Goal: Task Accomplishment & Management: Manage account settings

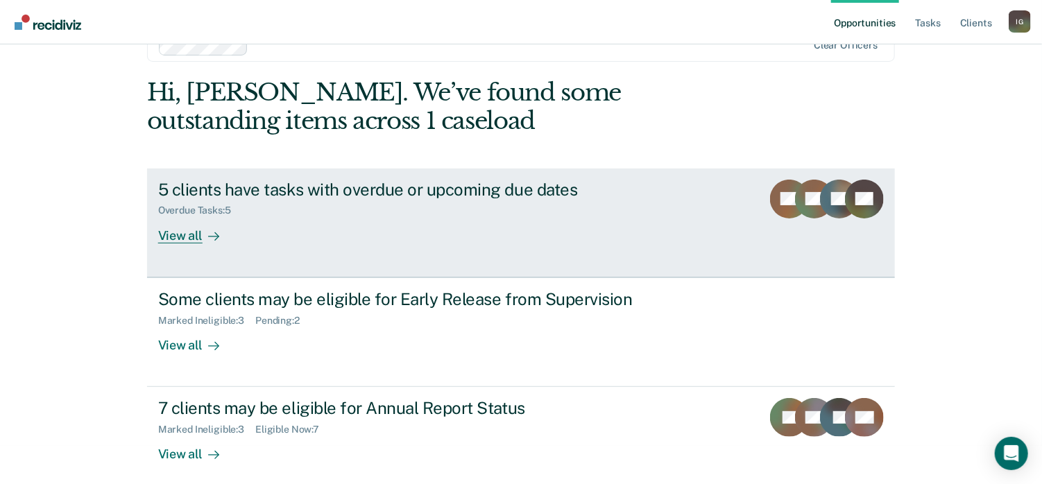
scroll to position [50, 0]
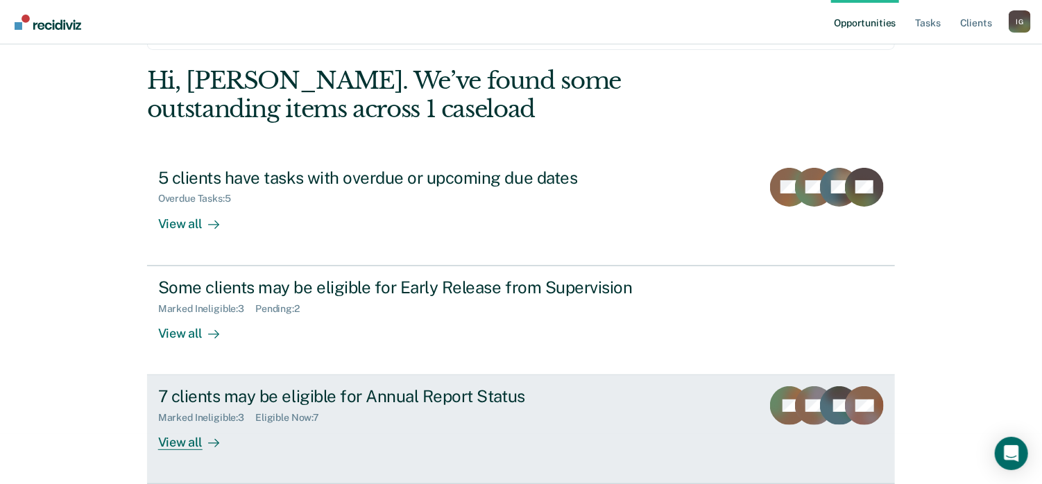
click at [480, 422] on div "Marked Ineligible : 3 Eligible Now : 7" at bounding box center [401, 414] width 487 height 17
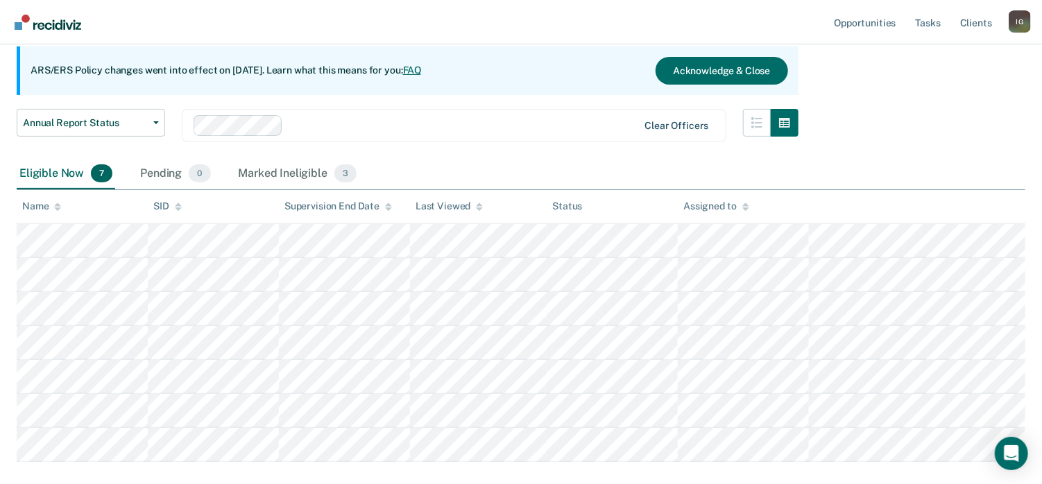
scroll to position [139, 0]
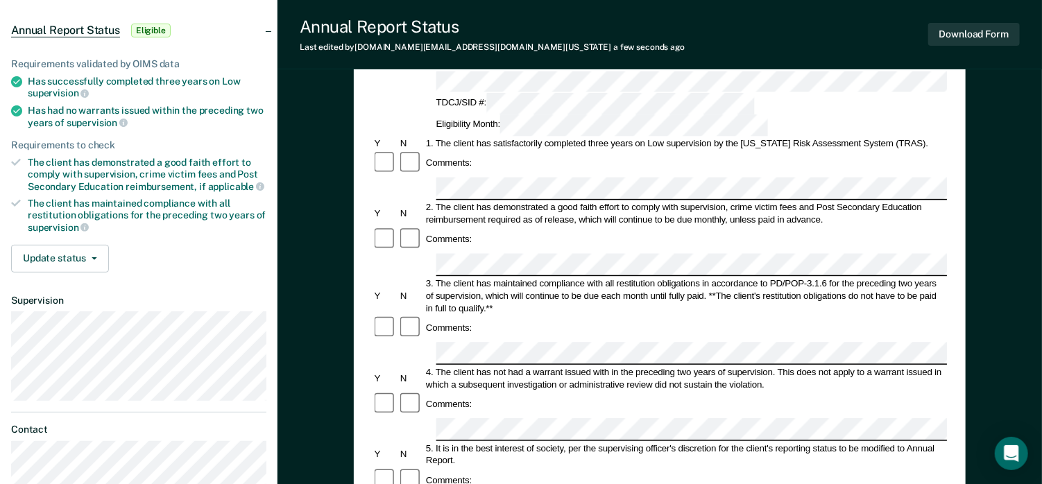
scroll to position [69, 0]
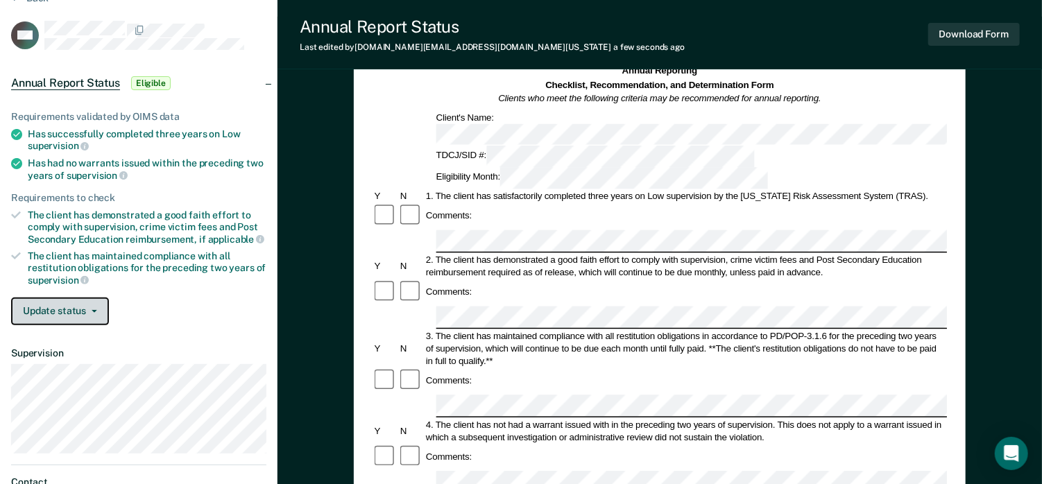
click at [78, 311] on button "Update status" at bounding box center [60, 312] width 98 height 28
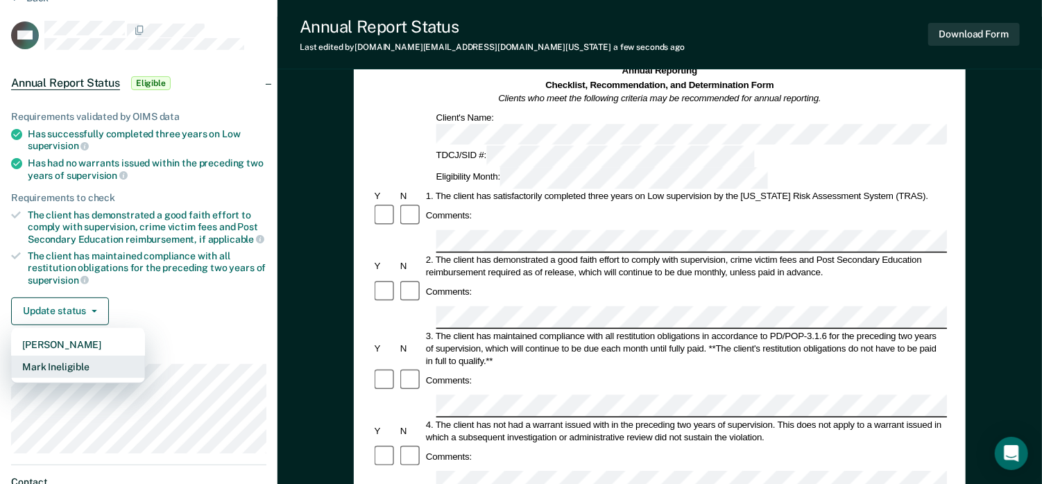
click at [90, 359] on button "Mark Ineligible" at bounding box center [78, 367] width 134 height 22
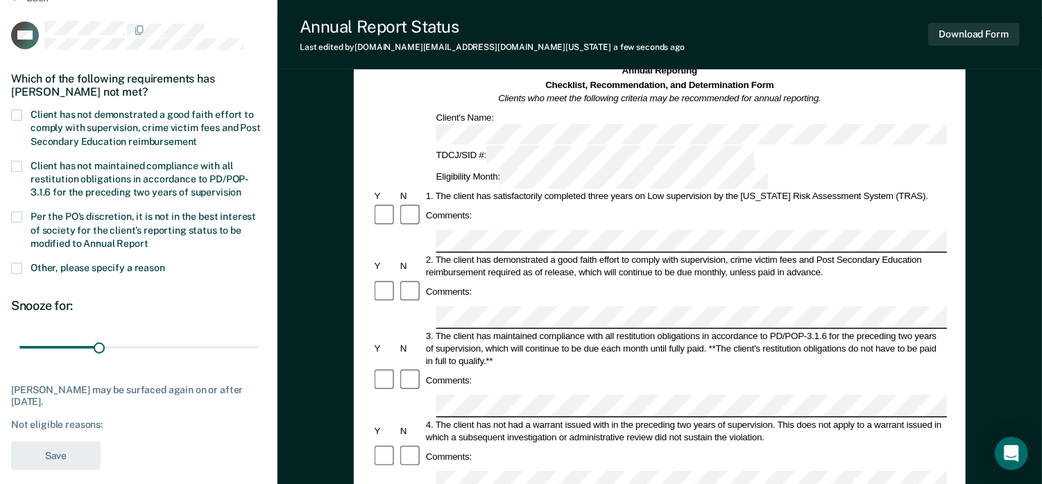
click at [15, 111] on span at bounding box center [16, 115] width 11 height 11
click at [197, 137] on input "Client has not demonstrated a good faith effort to comply with supervision, cri…" at bounding box center [197, 137] width 0 height 0
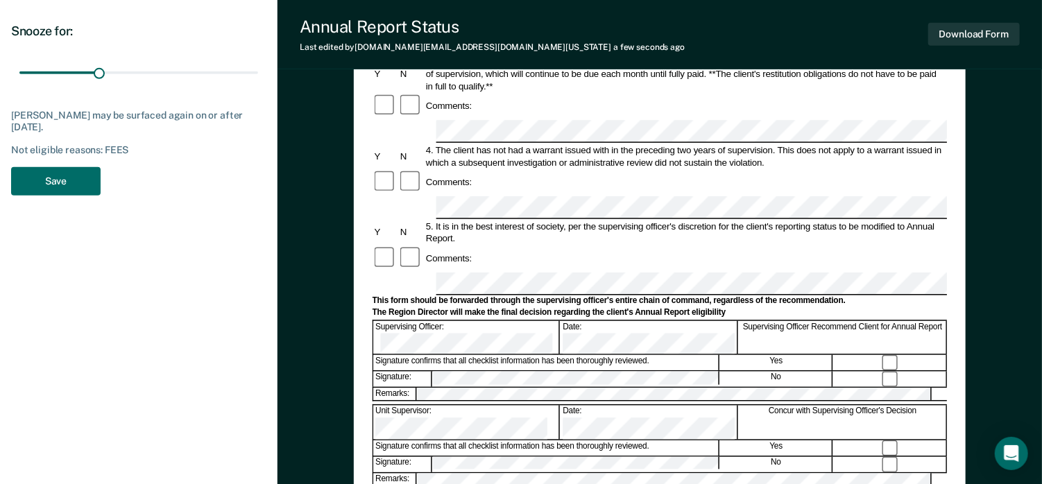
scroll to position [347, 0]
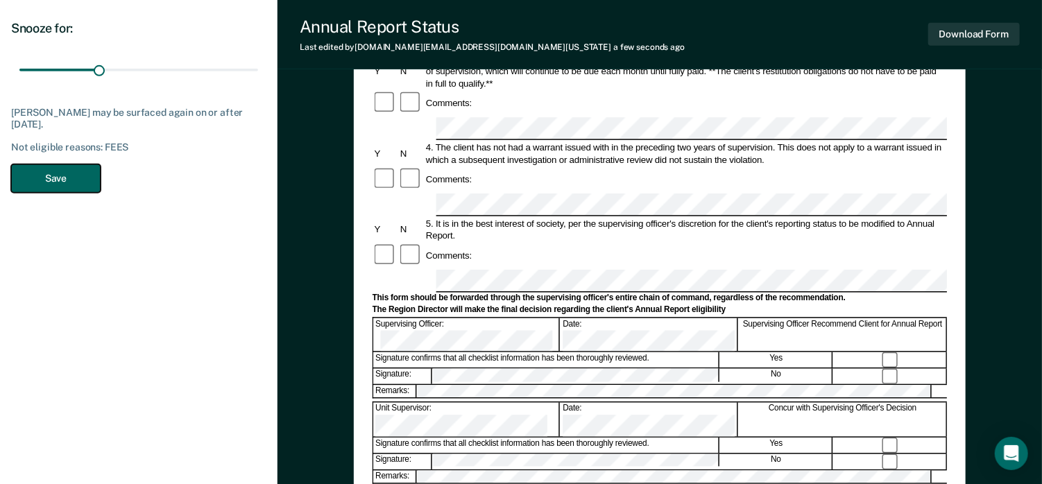
click at [60, 178] on button "Save" at bounding box center [55, 178] width 89 height 28
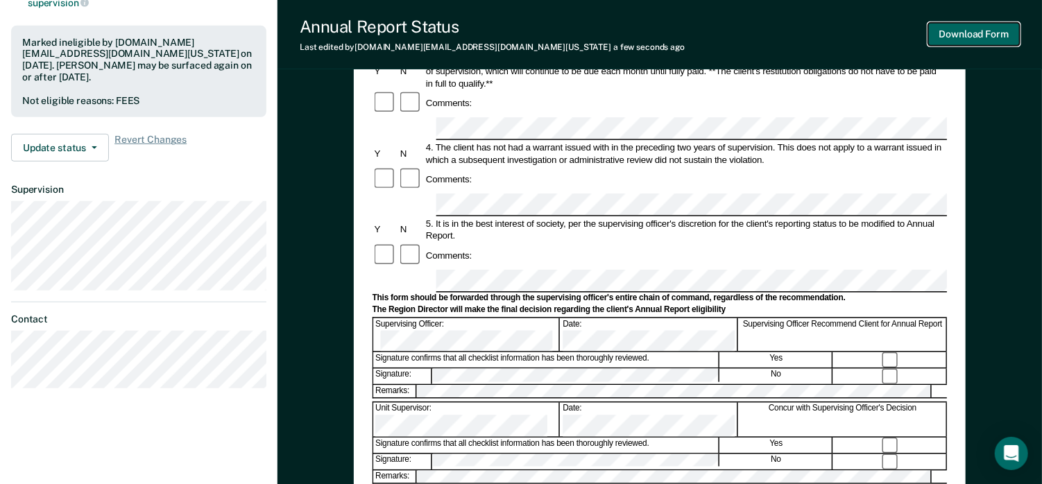
click at [948, 37] on button "Download Form" at bounding box center [974, 34] width 92 height 23
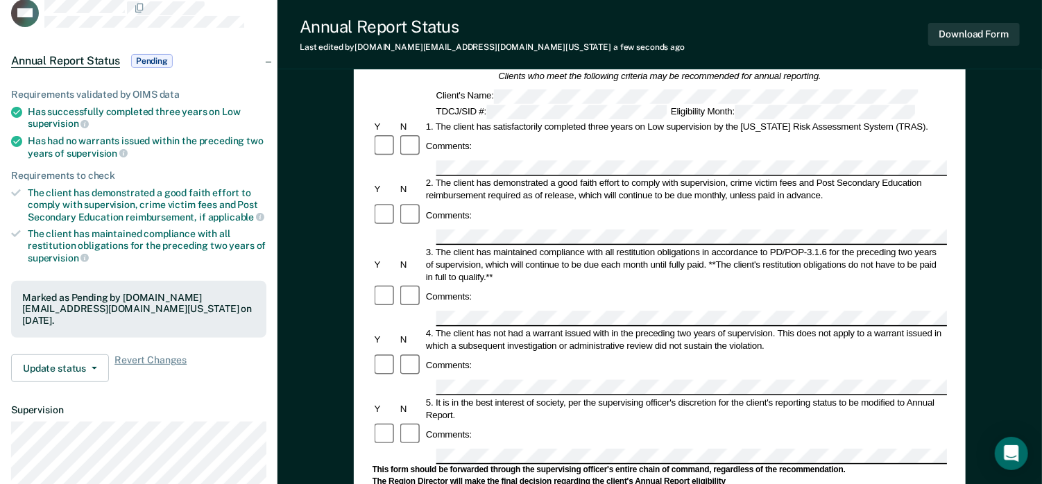
scroll to position [69, 0]
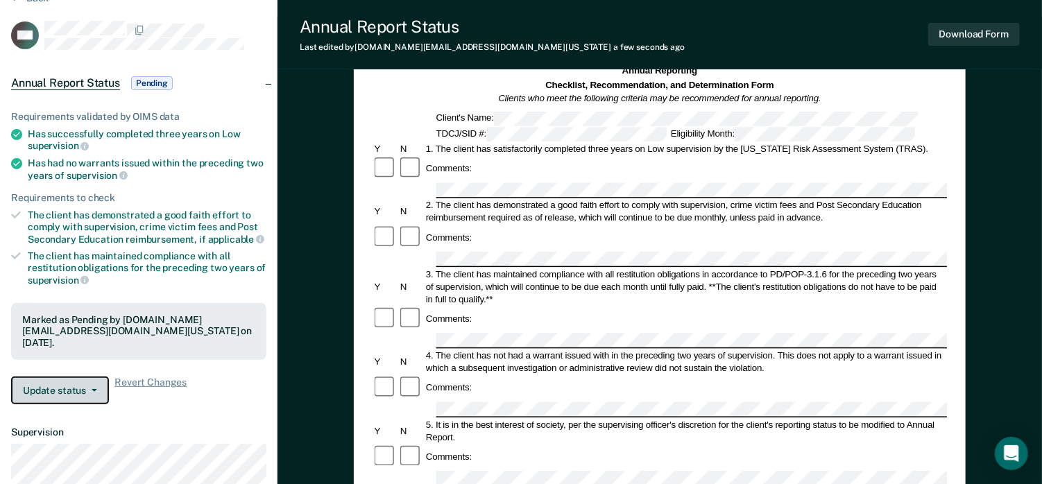
click at [78, 377] on button "Update status" at bounding box center [60, 391] width 98 height 28
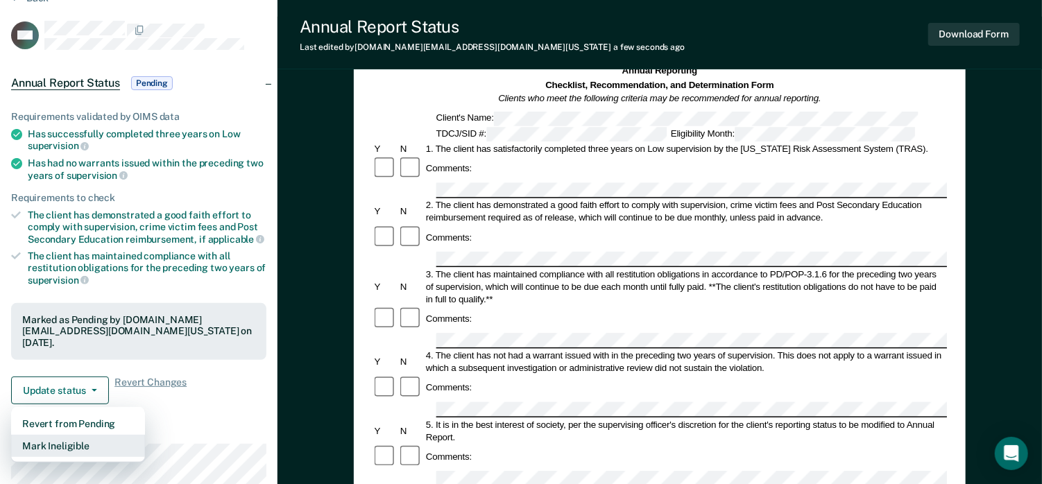
click at [78, 435] on button "Mark Ineligible" at bounding box center [78, 446] width 134 height 22
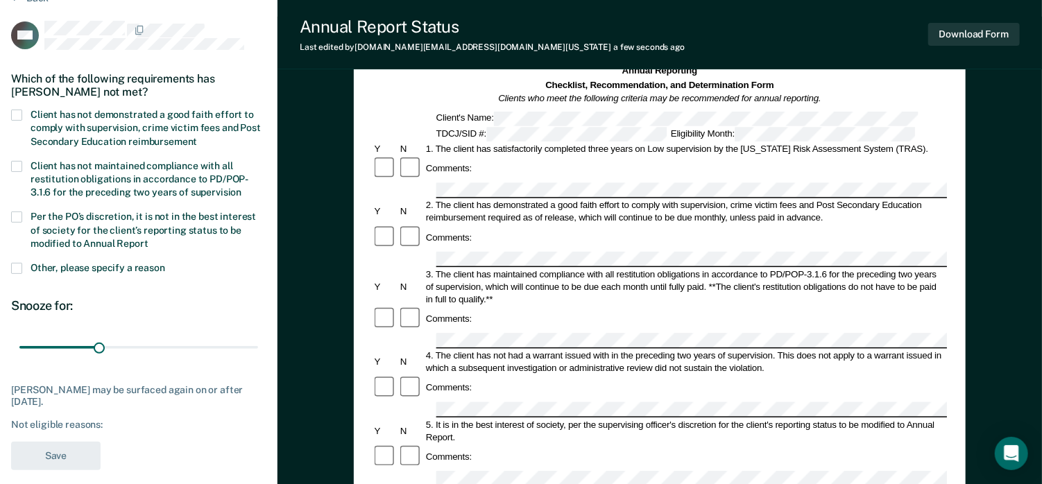
click at [22, 112] on label "Client has not demonstrated a good faith effort to comply with supervision, cri…" at bounding box center [138, 130] width 255 height 40
click at [197, 137] on input "Client has not demonstrated a good faith effort to comply with supervision, cri…" at bounding box center [197, 137] width 0 height 0
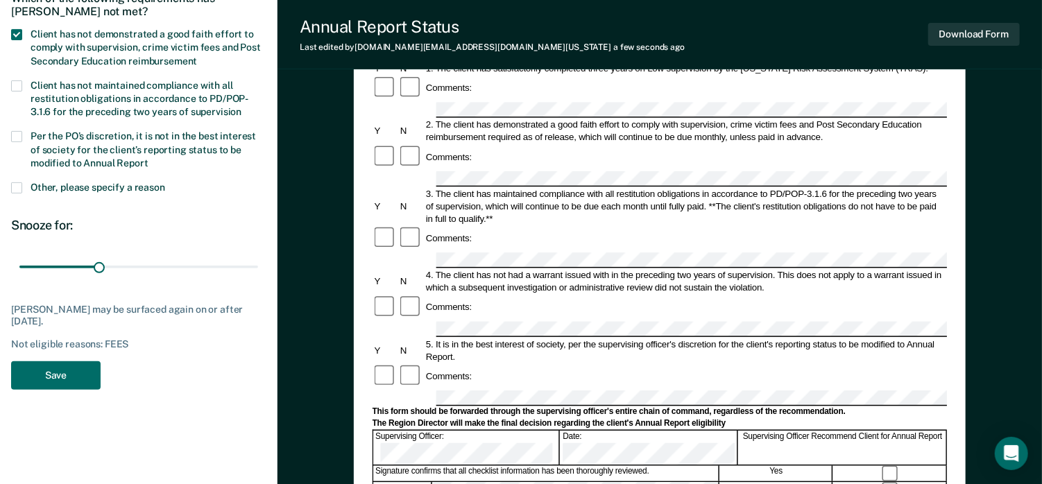
scroll to position [208, 0]
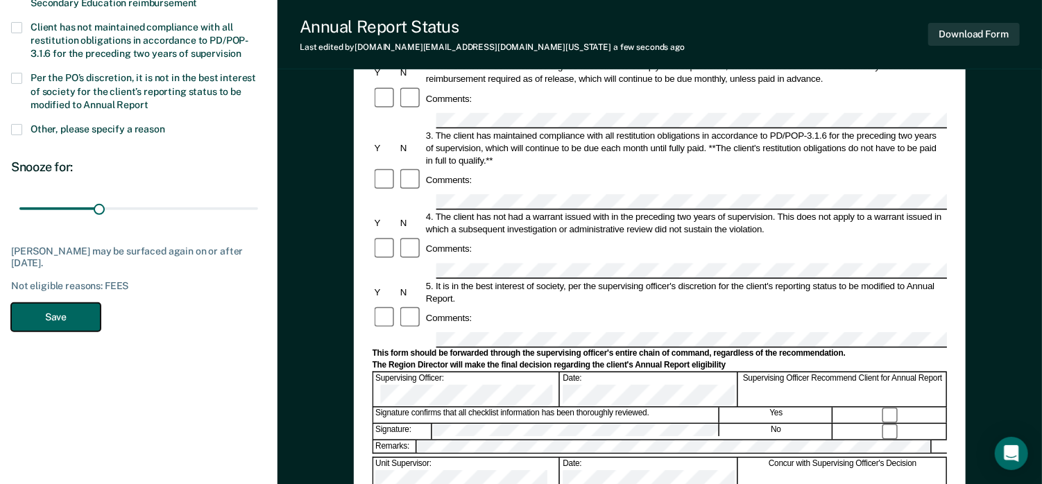
click at [74, 322] on button "Save" at bounding box center [55, 317] width 89 height 28
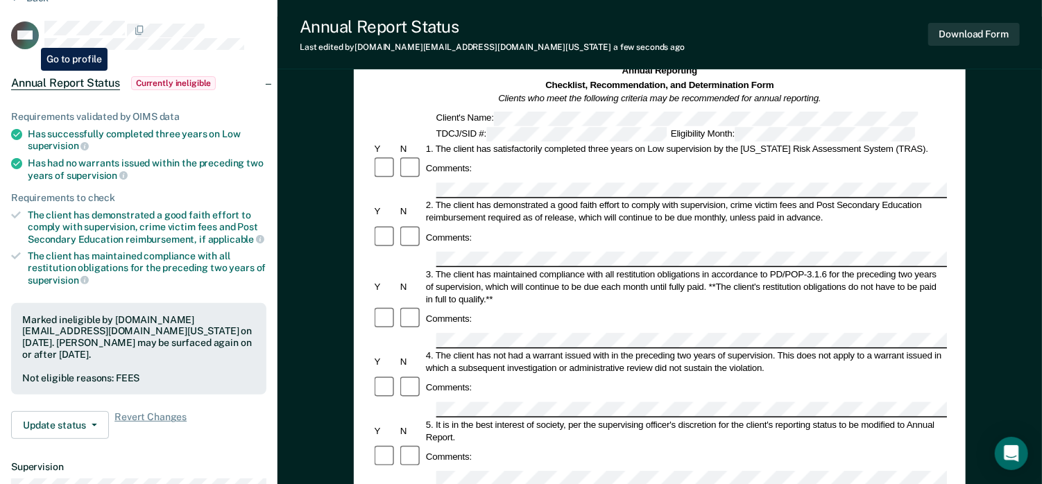
scroll to position [0, 0]
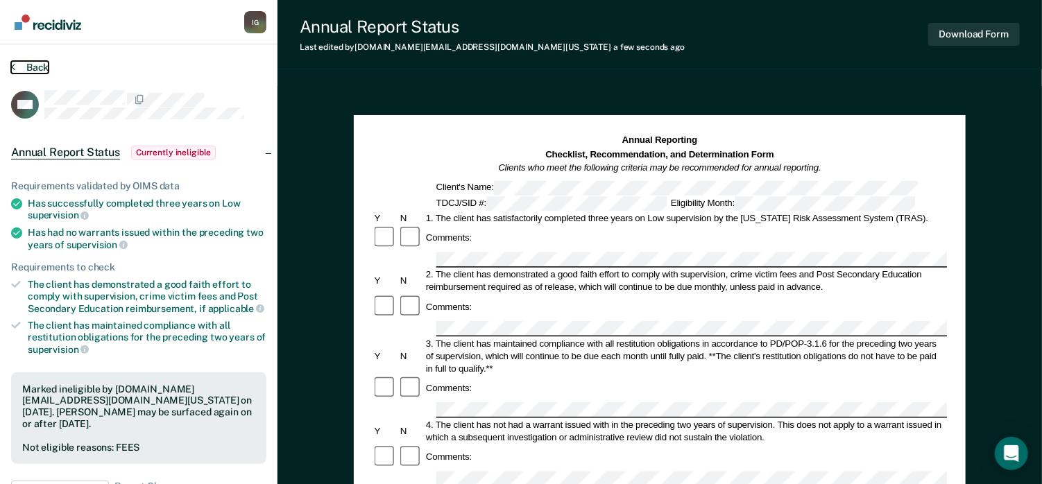
click at [17, 68] on button "Back" at bounding box center [29, 67] width 37 height 12
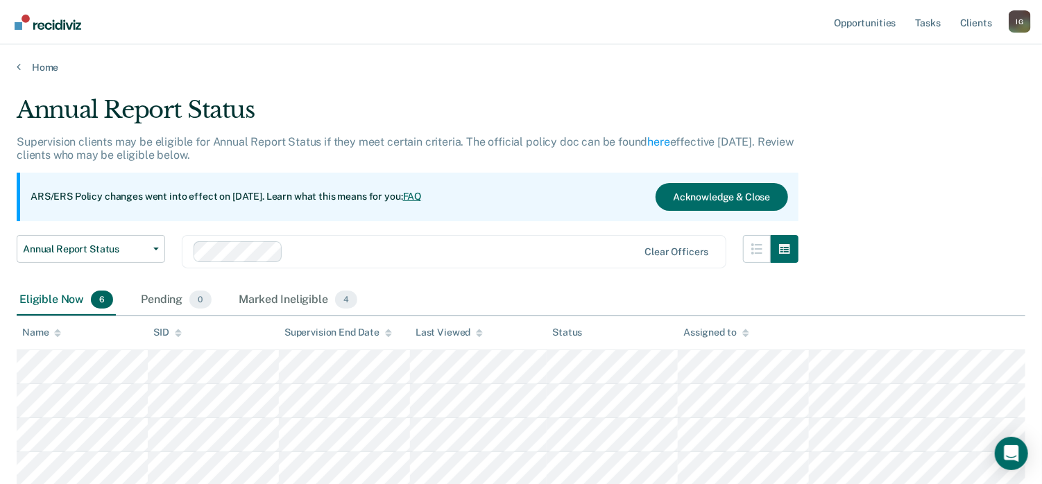
scroll to position [139, 0]
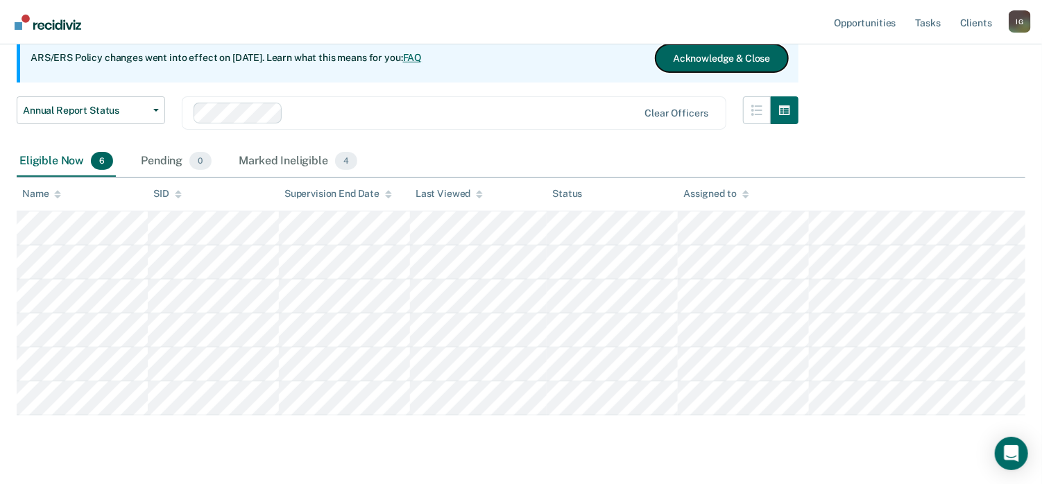
click at [694, 55] on button "Acknowledge & Close" at bounding box center [721, 58] width 132 height 28
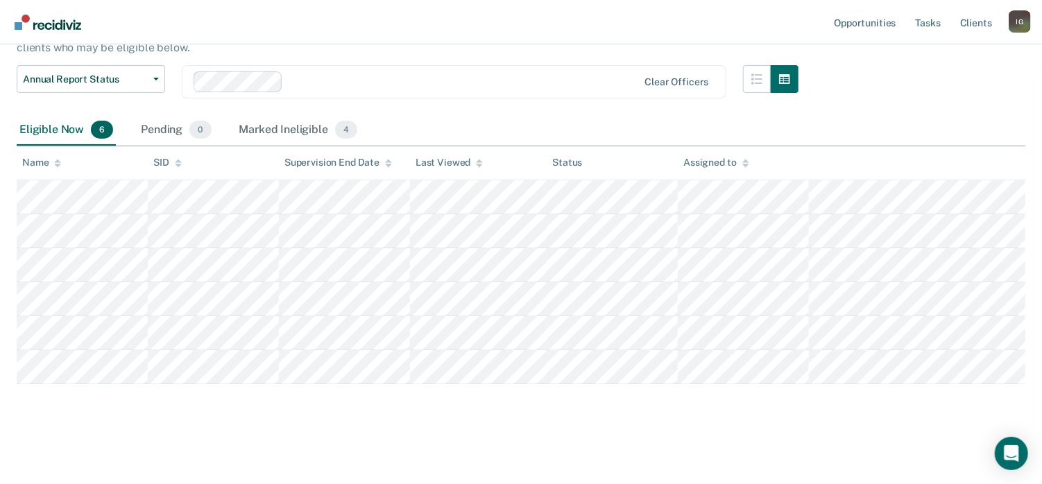
scroll to position [106, 0]
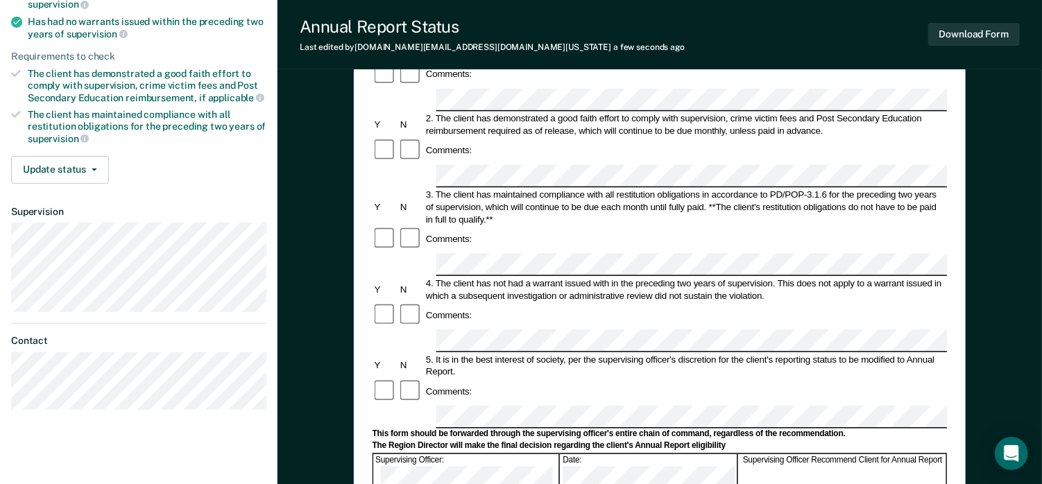
scroll to position [208, 0]
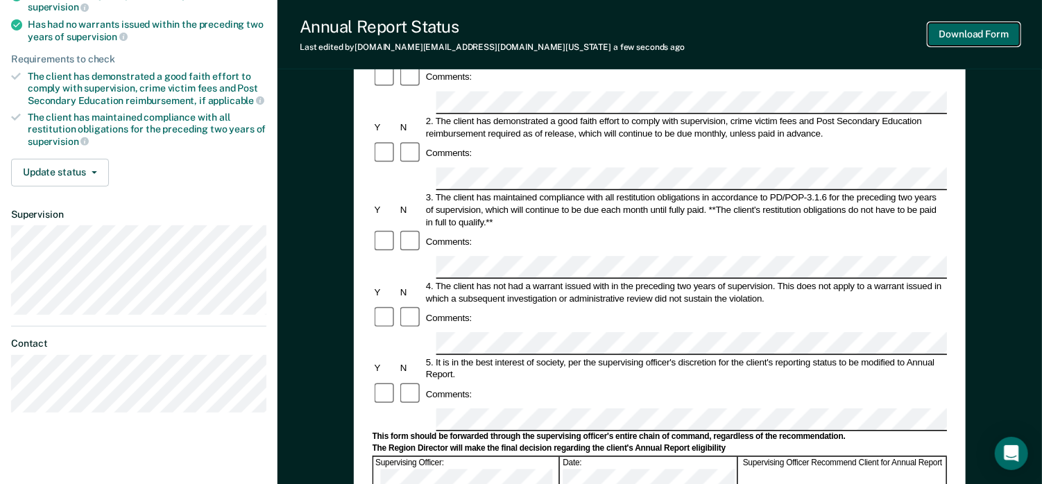
click at [950, 34] on button "Download Form" at bounding box center [974, 34] width 92 height 23
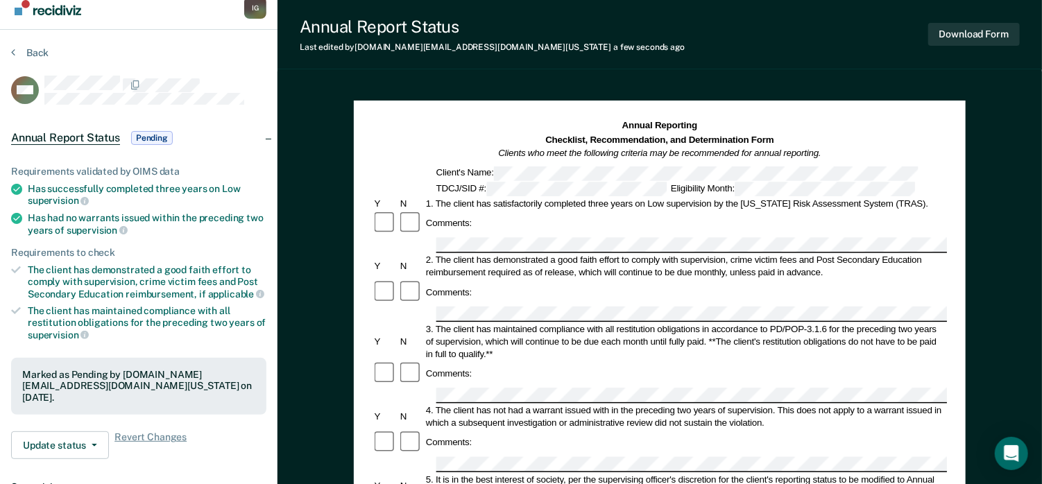
scroll to position [0, 0]
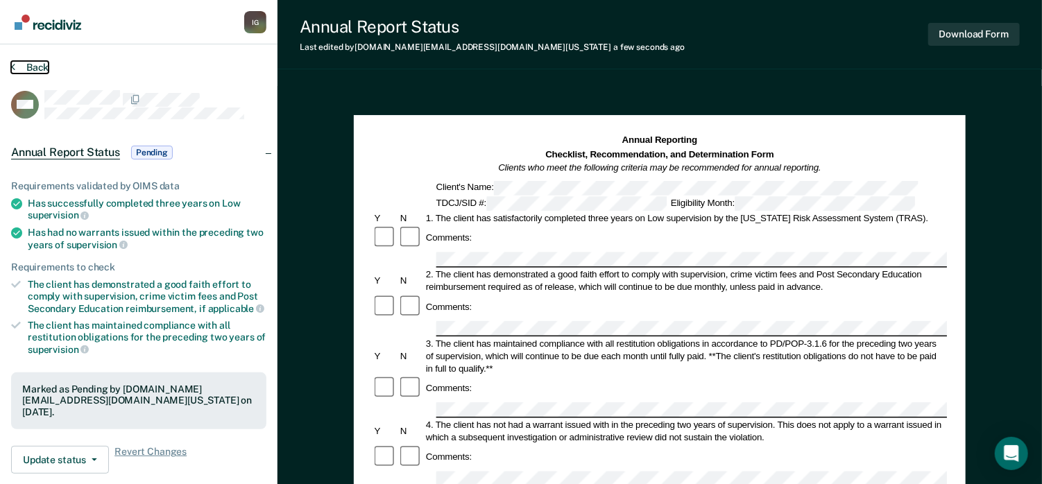
click at [39, 69] on button "Back" at bounding box center [29, 67] width 37 height 12
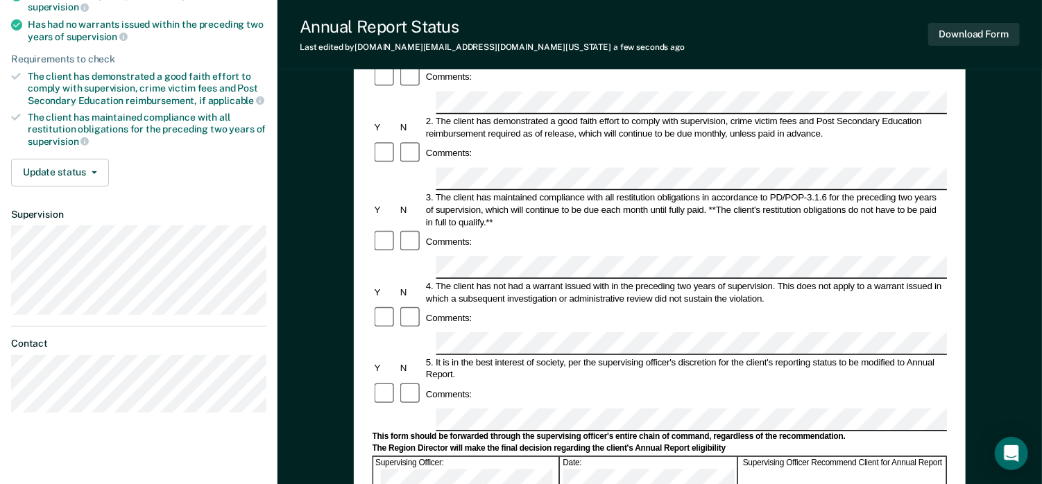
scroll to position [69, 0]
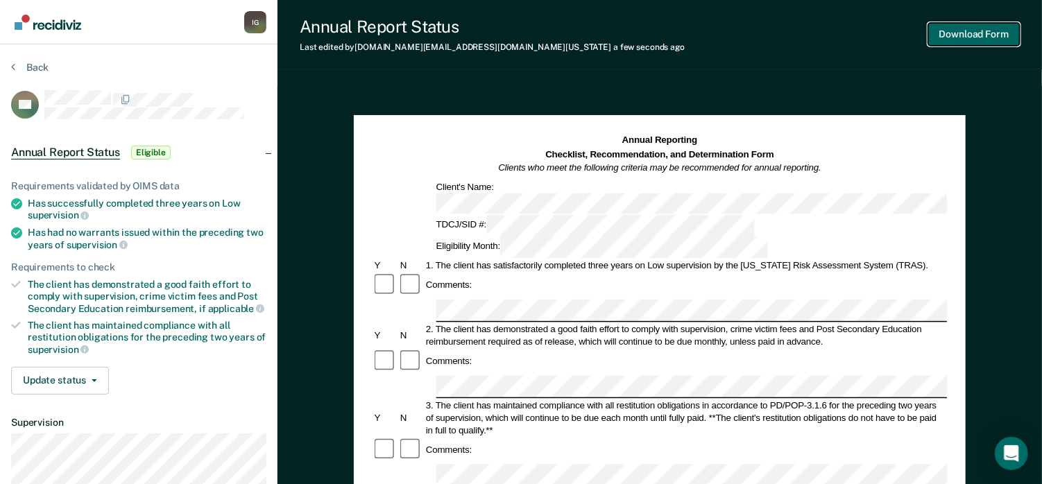
click at [973, 37] on button "Download Form" at bounding box center [974, 34] width 92 height 23
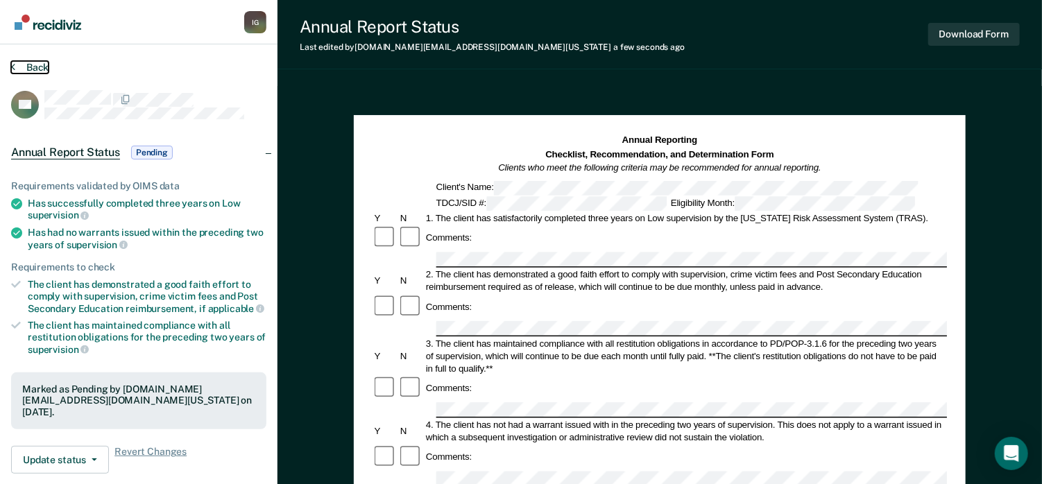
click at [33, 64] on button "Back" at bounding box center [29, 67] width 37 height 12
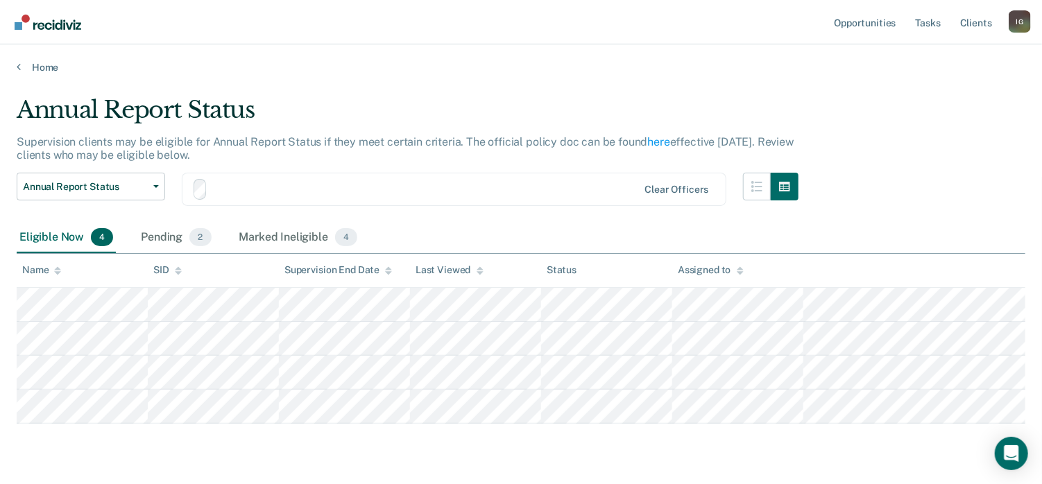
scroll to position [38, 0]
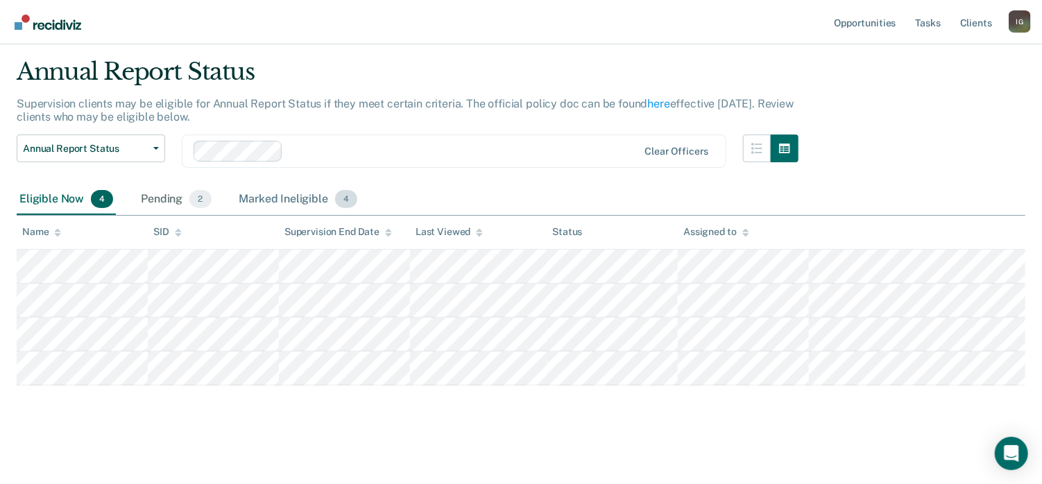
click at [262, 206] on div "Marked Ineligible 4" at bounding box center [298, 199] width 124 height 31
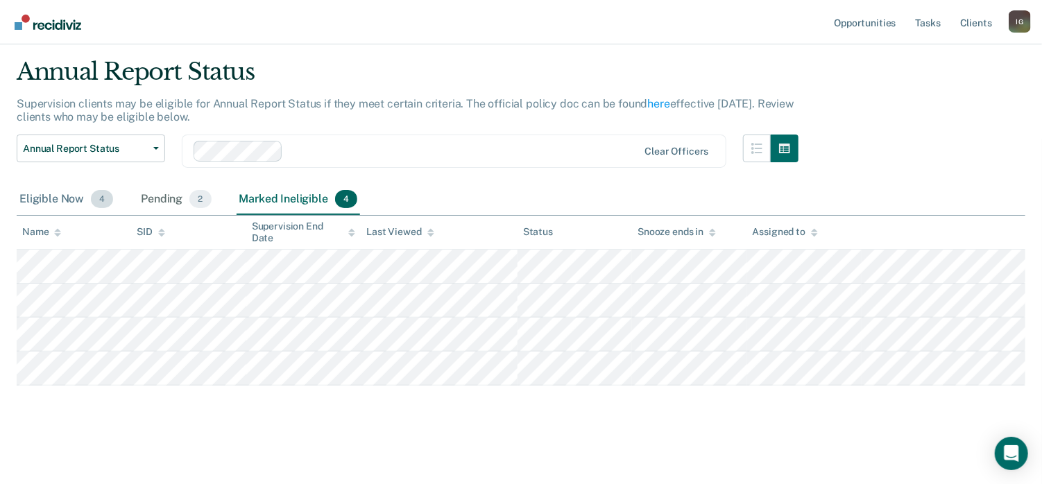
click at [105, 197] on span "4" at bounding box center [102, 199] width 22 height 18
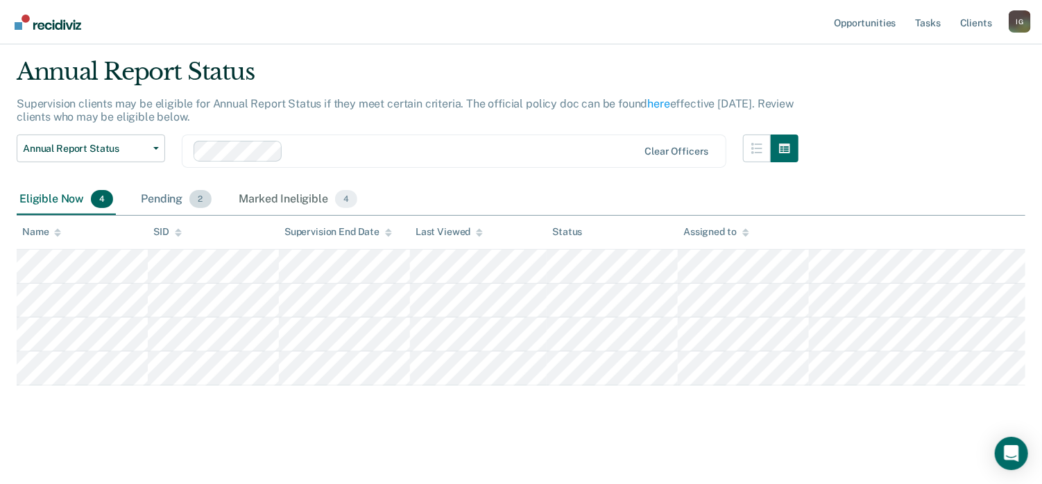
click at [174, 198] on div "Pending 2" at bounding box center [176, 199] width 76 height 31
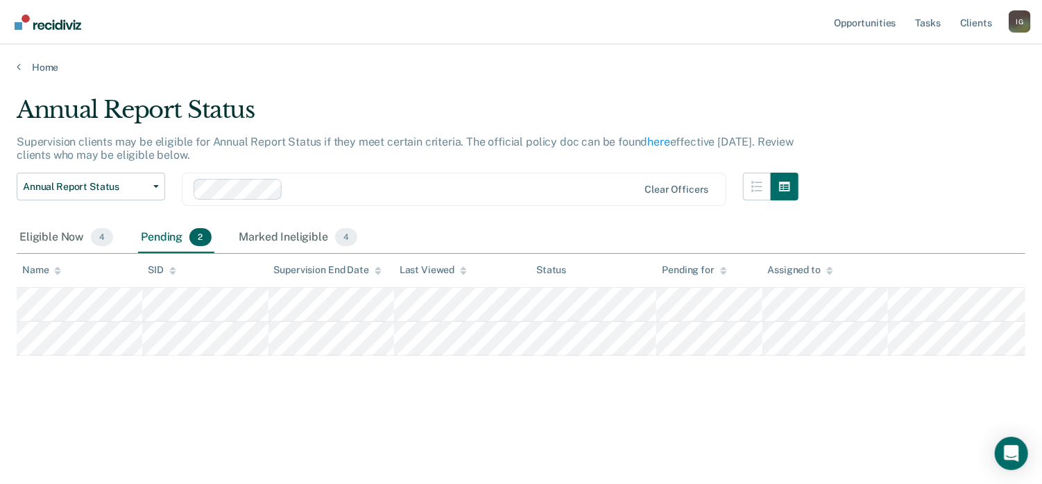
scroll to position [0, 0]
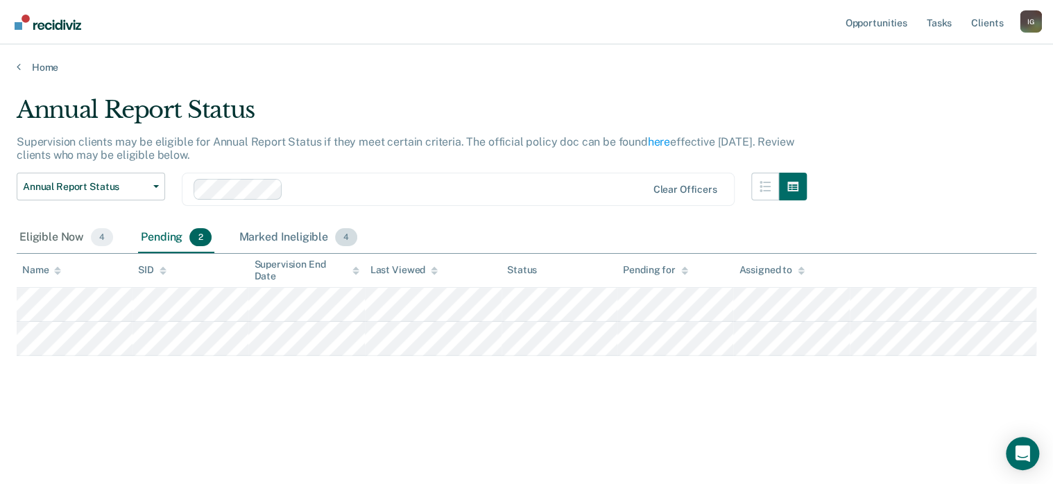
click at [308, 236] on div "Marked Ineligible 4" at bounding box center [298, 238] width 124 height 31
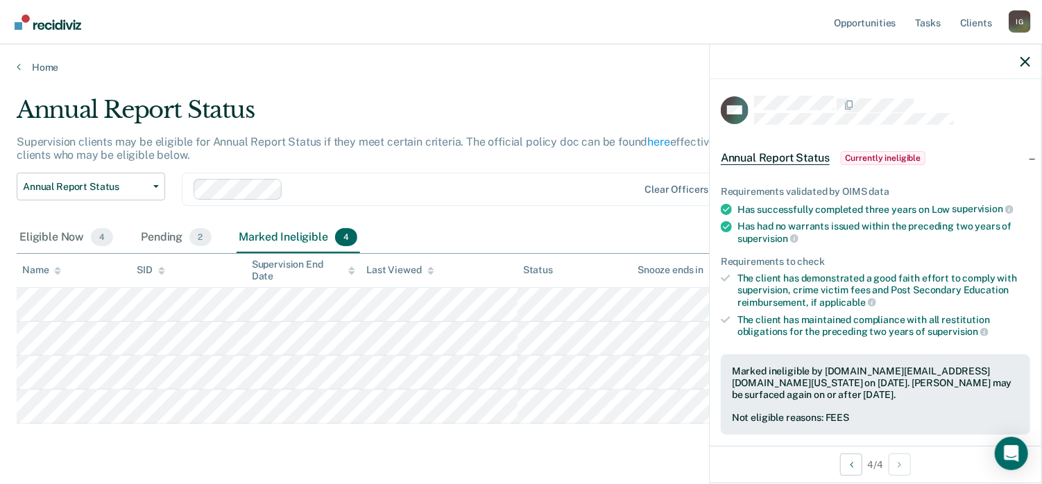
click at [867, 156] on span "Currently ineligible" at bounding box center [883, 158] width 85 height 14
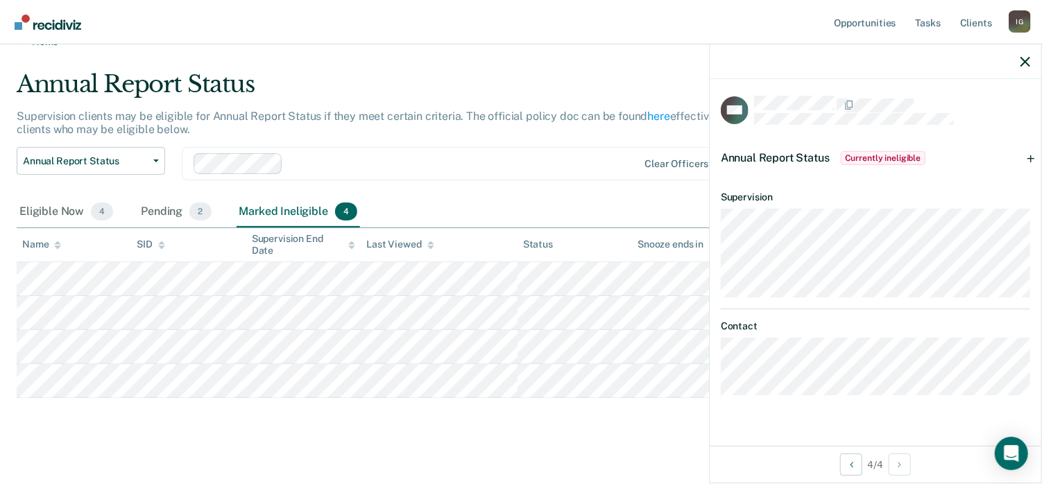
scroll to position [38, 0]
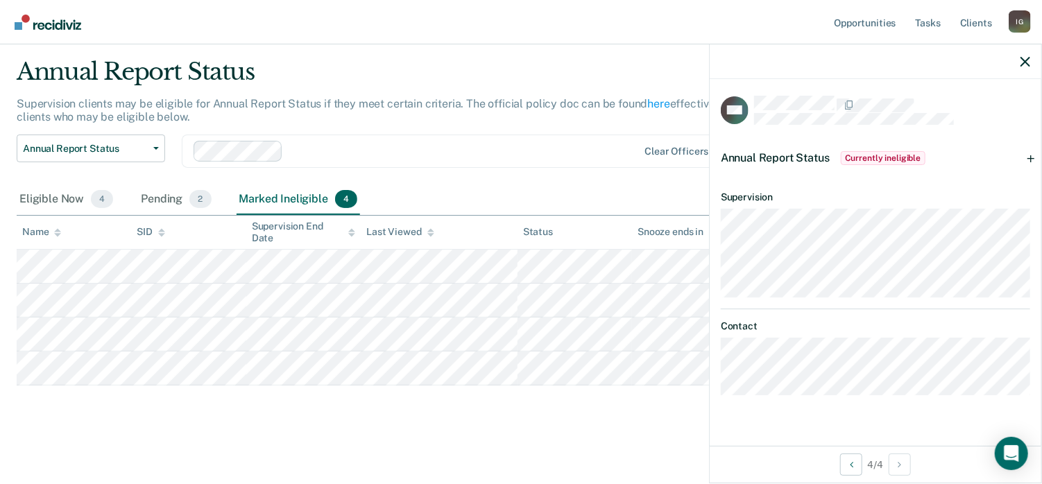
drag, startPoint x: 1026, startPoint y: 53, endPoint x: 1026, endPoint y: 62, distance: 8.3
click at [1026, 53] on div at bounding box center [874, 61] width 331 height 35
click at [1024, 62] on icon "button" at bounding box center [1025, 62] width 10 height 10
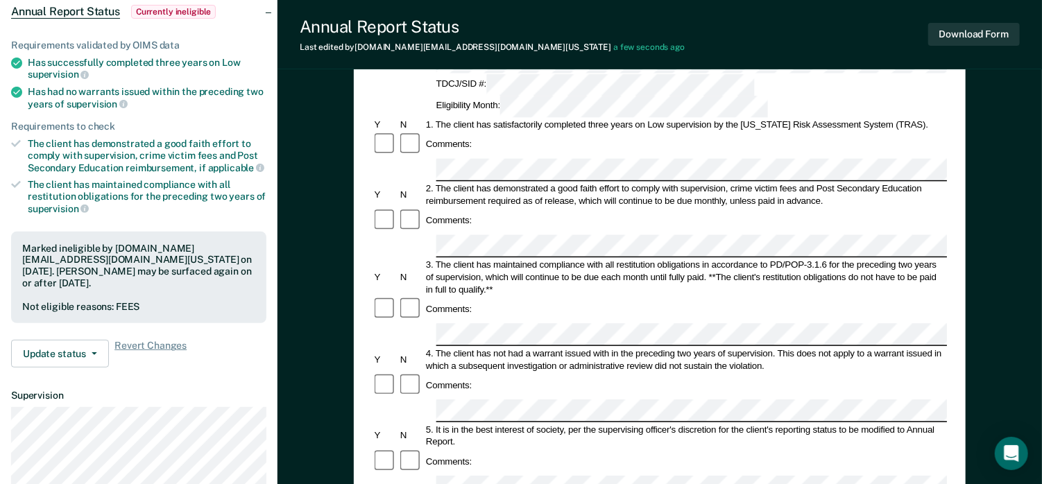
scroll to position [277, 0]
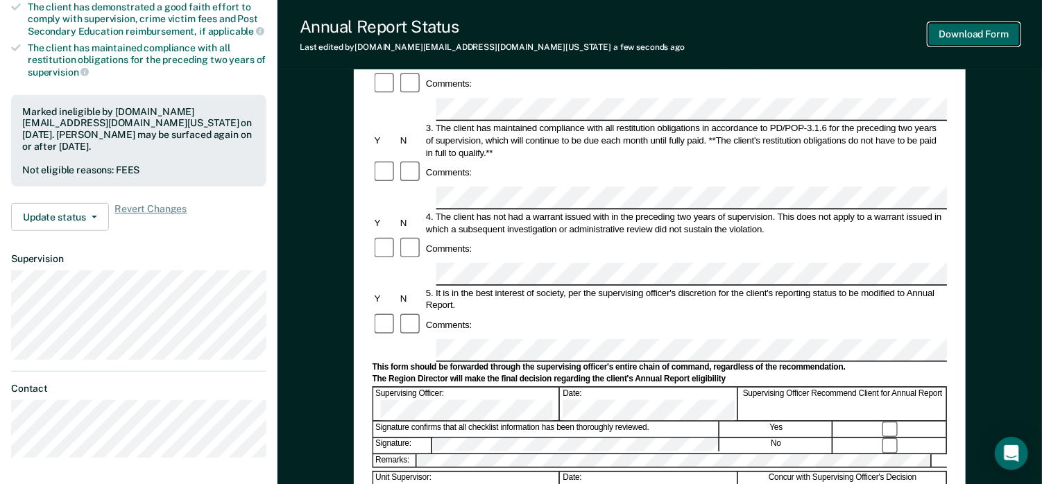
click at [975, 34] on button "Download Form" at bounding box center [974, 34] width 92 height 23
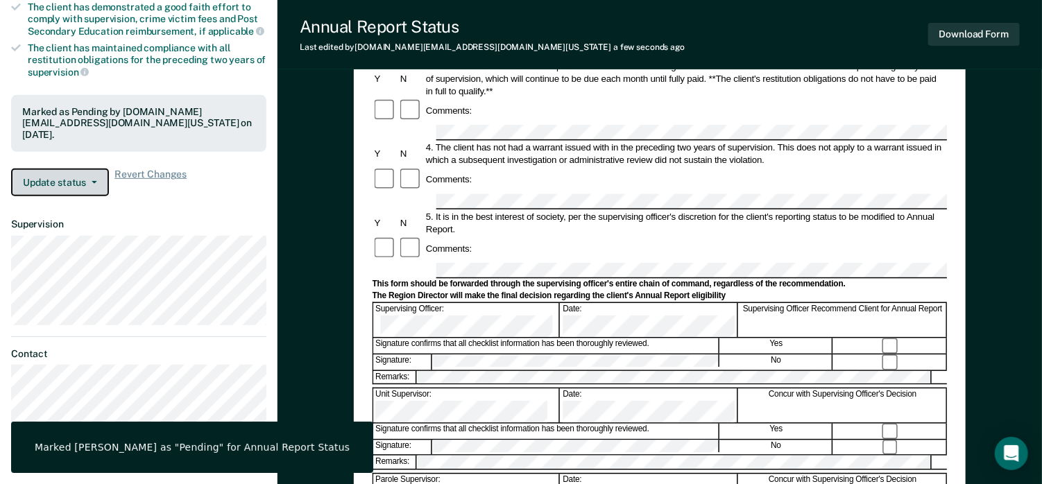
click at [62, 175] on button "Update status" at bounding box center [60, 183] width 98 height 28
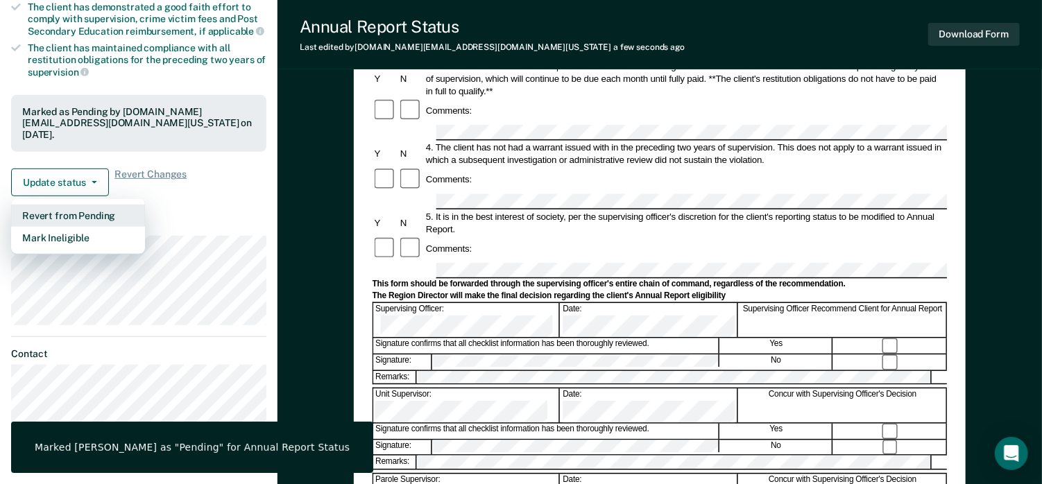
click at [74, 205] on button "Revert from Pending" at bounding box center [78, 216] width 134 height 22
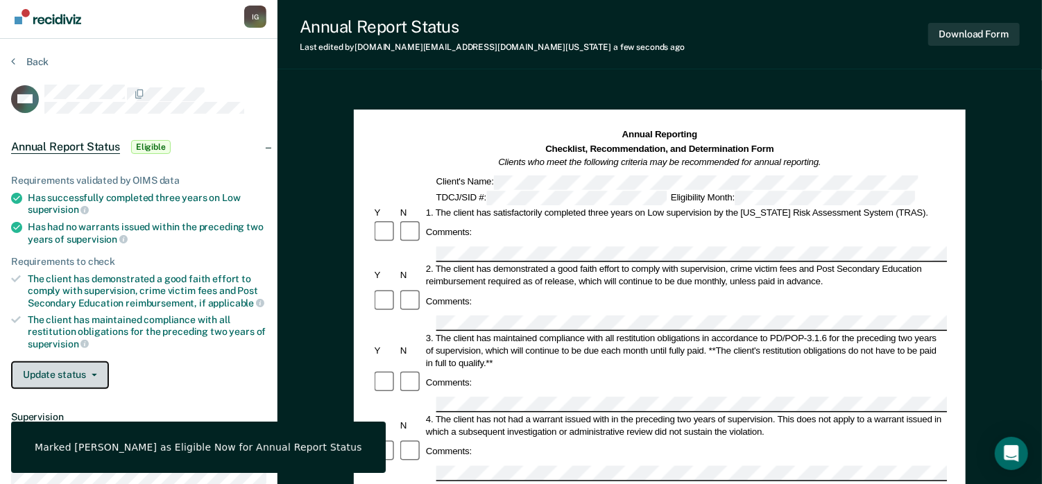
scroll to position [0, 0]
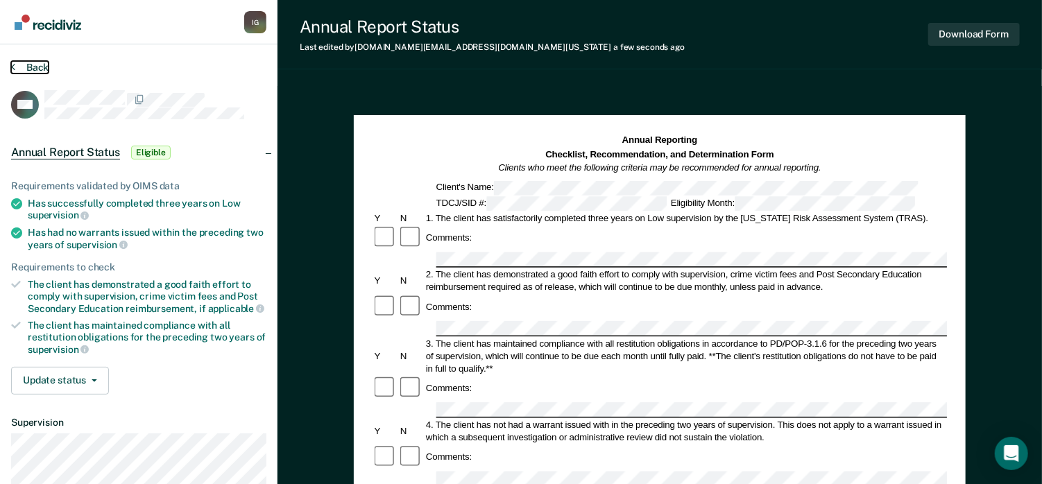
click at [37, 69] on button "Back" at bounding box center [29, 67] width 37 height 12
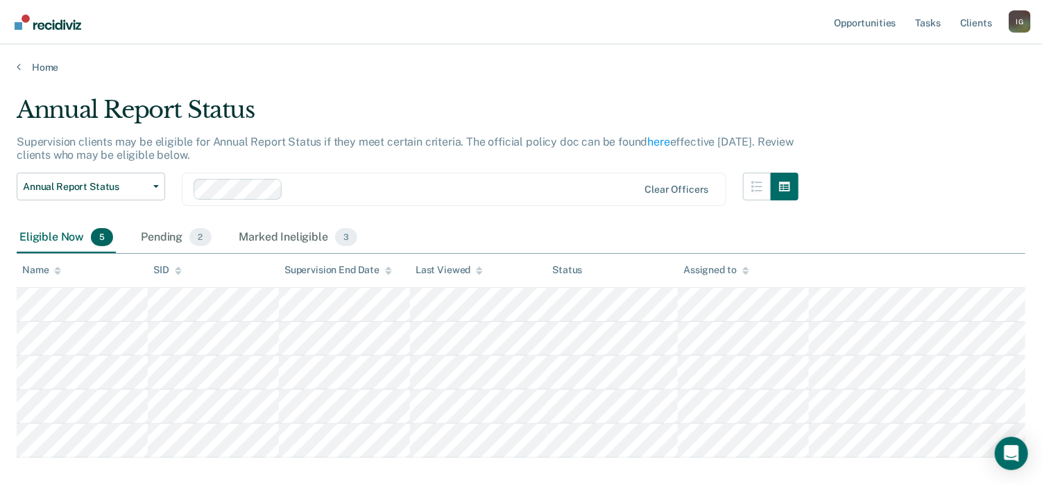
scroll to position [38, 0]
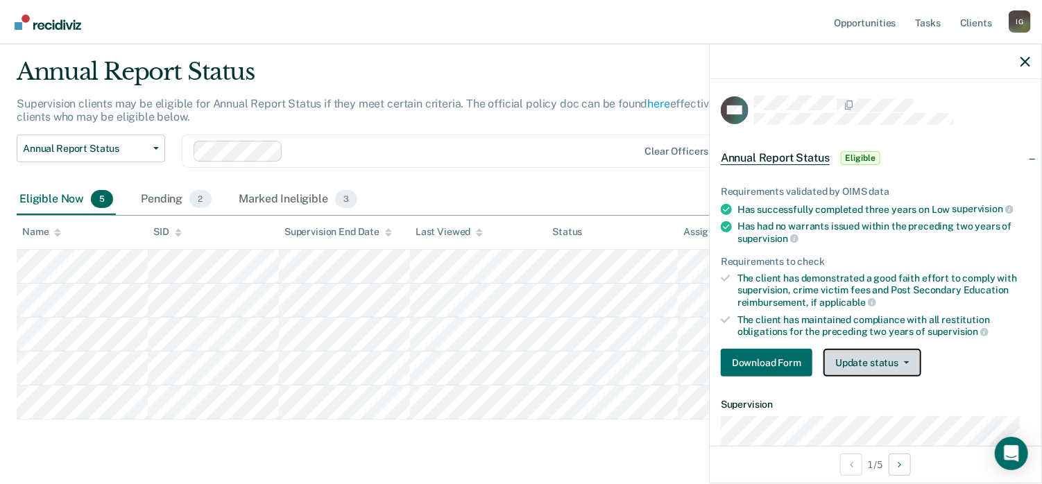
click at [853, 355] on button "Update status" at bounding box center [872, 363] width 98 height 28
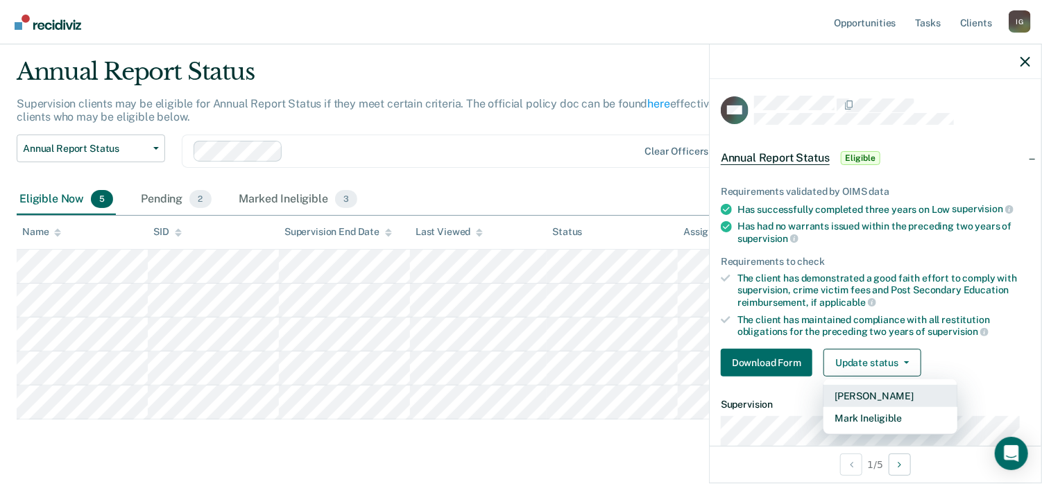
click at [859, 393] on button "[PERSON_NAME]" at bounding box center [890, 396] width 134 height 22
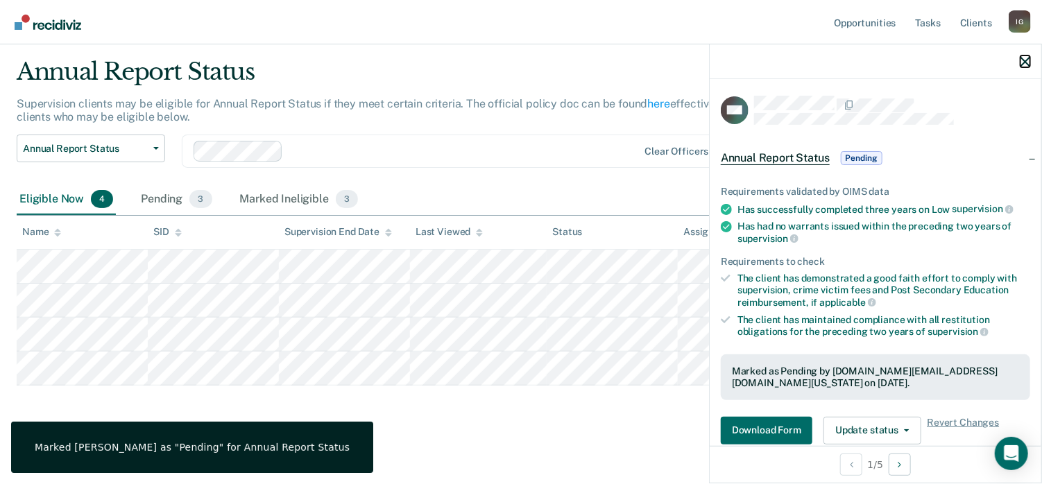
click at [1026, 62] on icon "button" at bounding box center [1025, 62] width 10 height 10
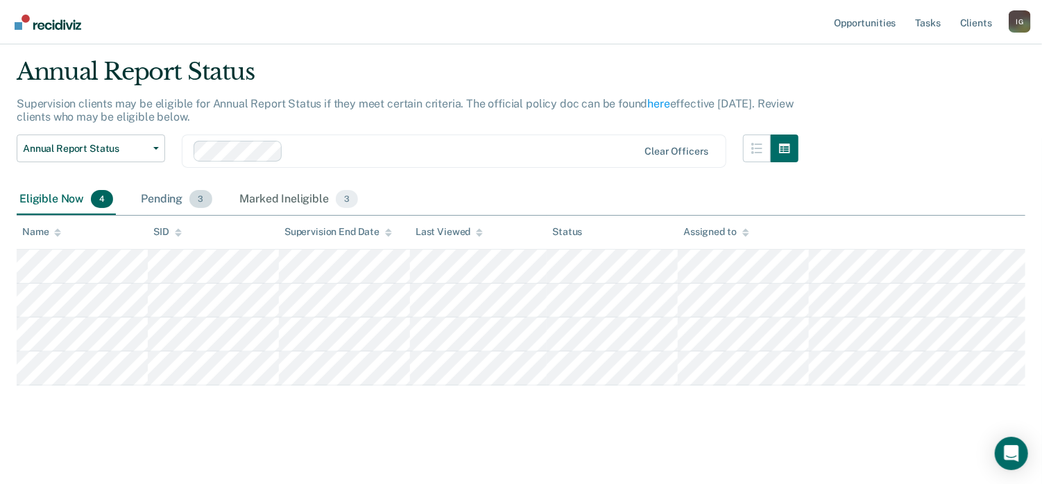
click at [207, 198] on span "3" at bounding box center [200, 199] width 22 height 18
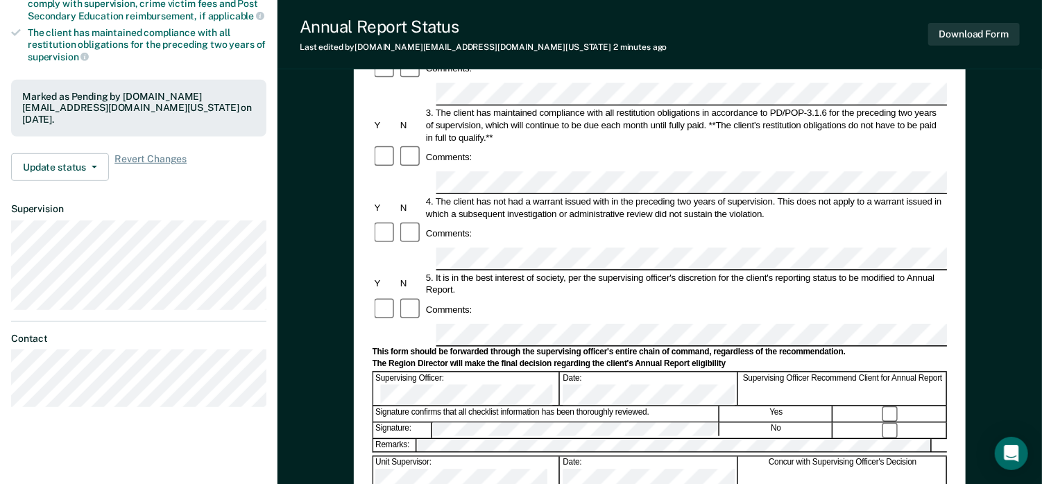
scroll to position [208, 0]
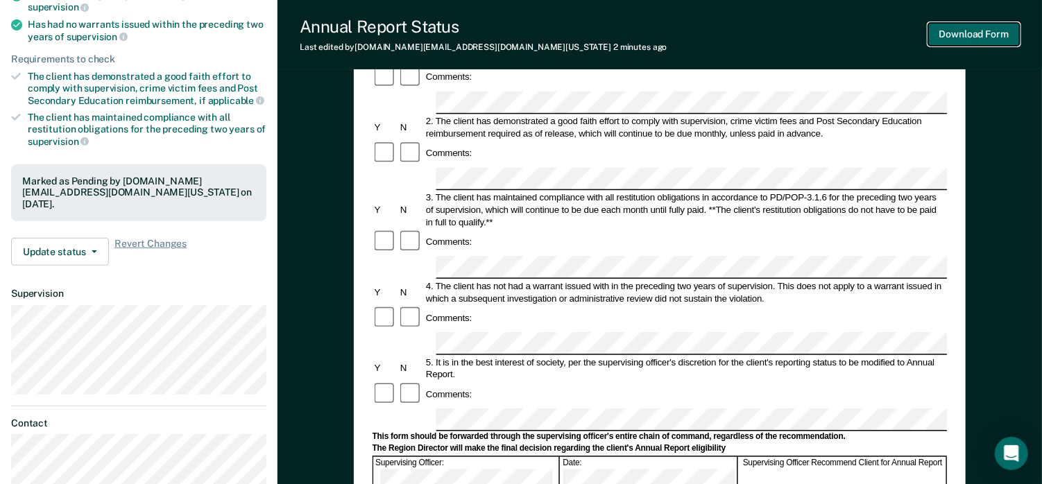
click at [949, 32] on button "Download Form" at bounding box center [974, 34] width 92 height 23
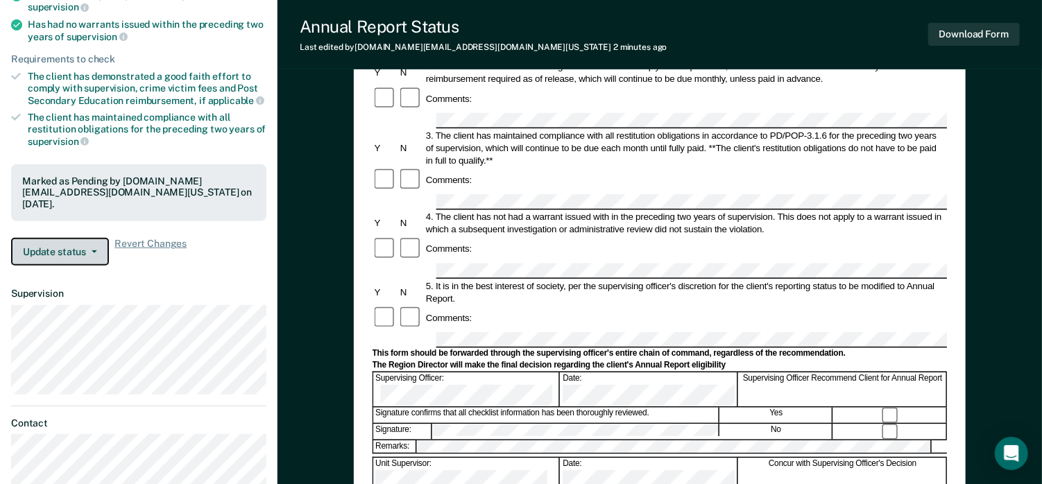
click at [58, 238] on button "Update status" at bounding box center [60, 252] width 98 height 28
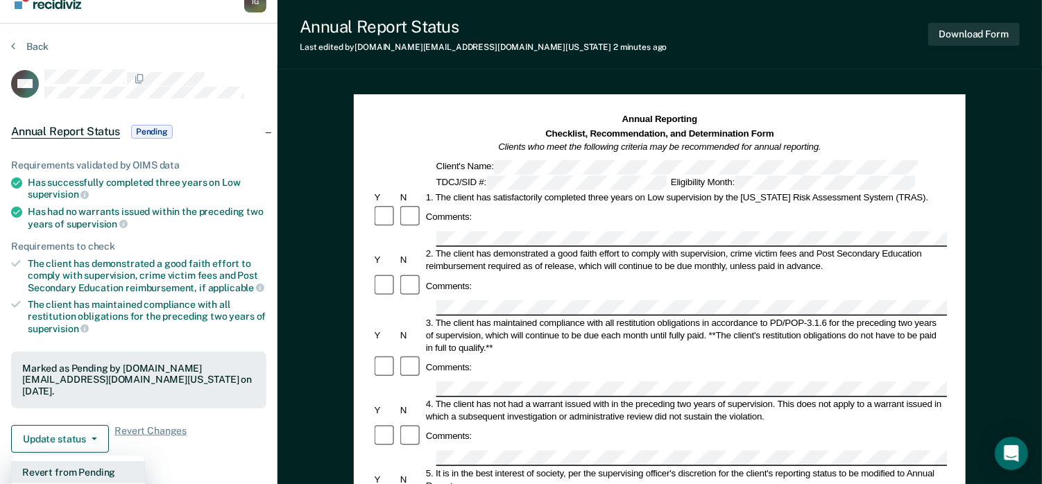
scroll to position [0, 0]
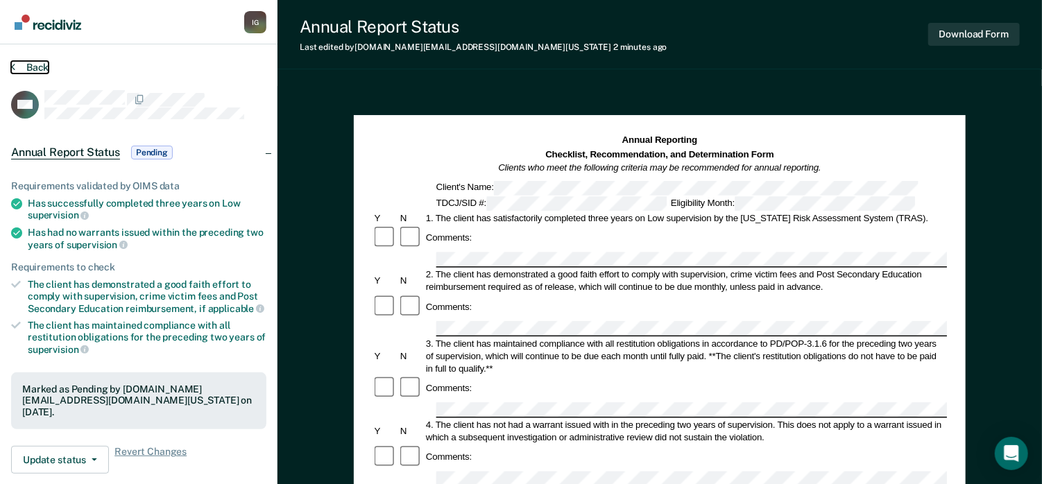
click at [40, 70] on button "Back" at bounding box center [29, 67] width 37 height 12
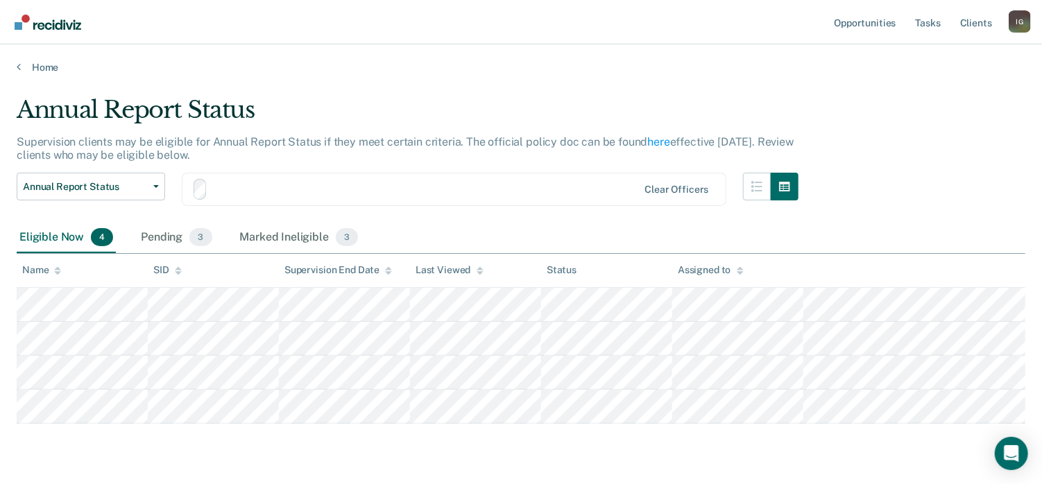
scroll to position [4, 0]
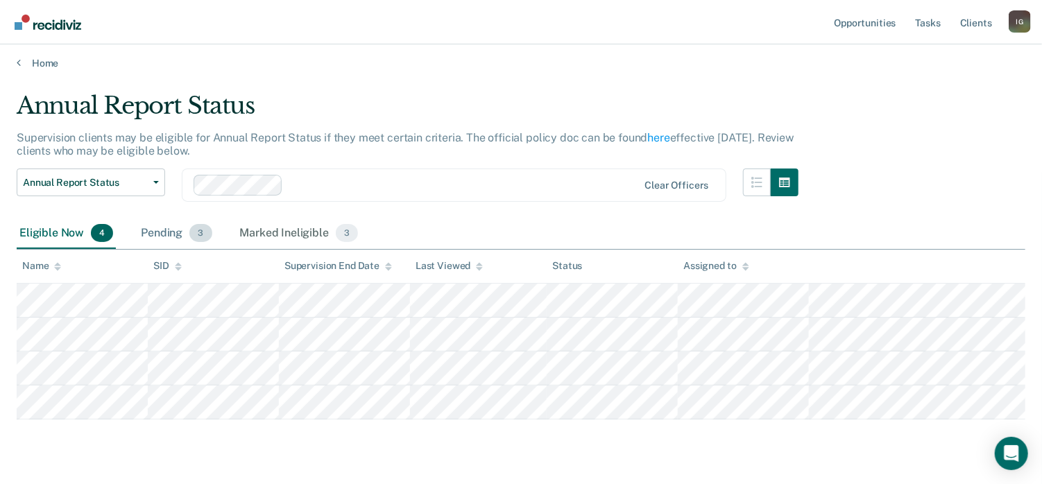
click at [205, 234] on span "3" at bounding box center [200, 233] width 22 height 18
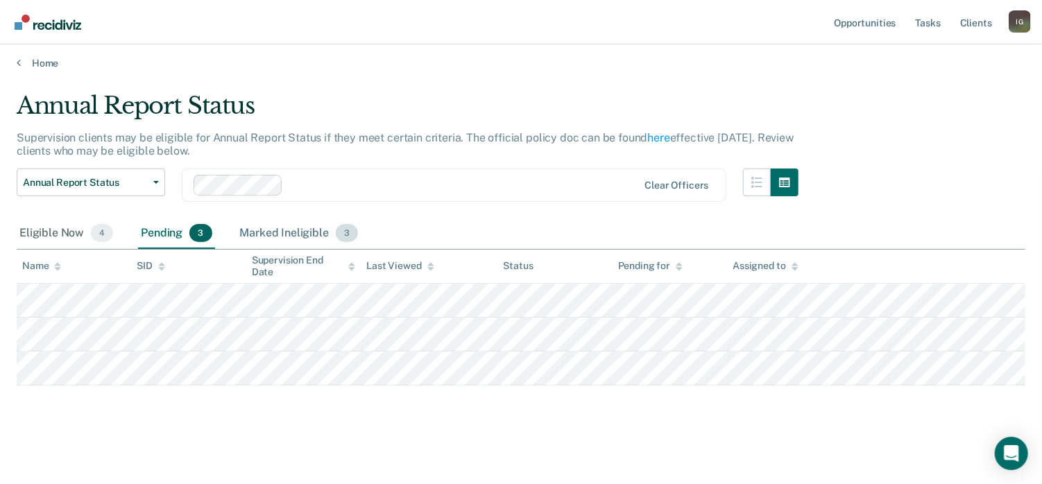
click at [343, 236] on span "3" at bounding box center [347, 233] width 22 height 18
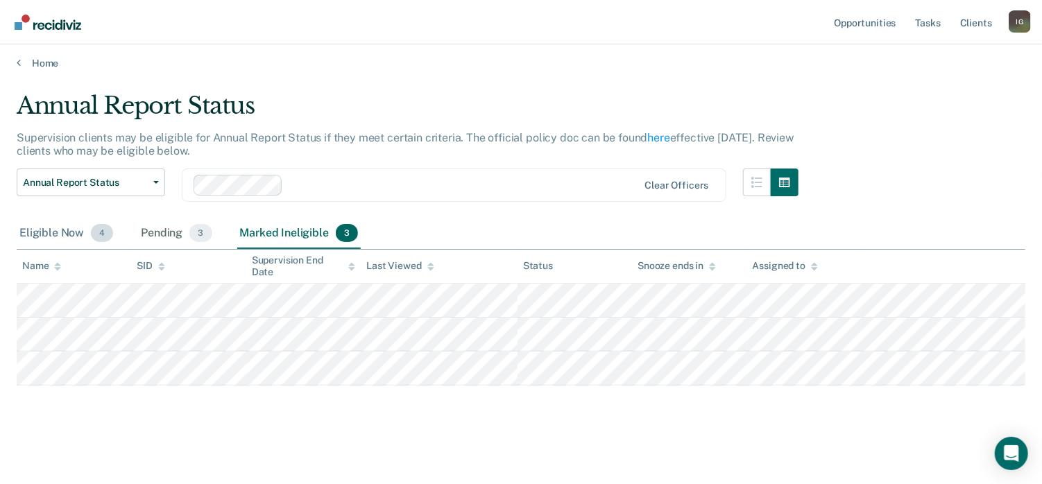
click at [105, 239] on span "4" at bounding box center [102, 233] width 22 height 18
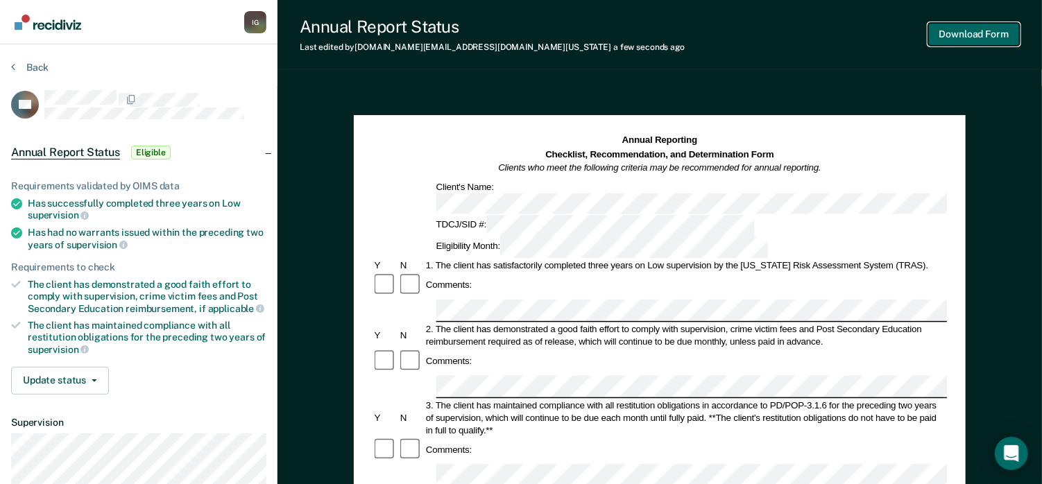
click at [956, 31] on button "Download Form" at bounding box center [974, 34] width 92 height 23
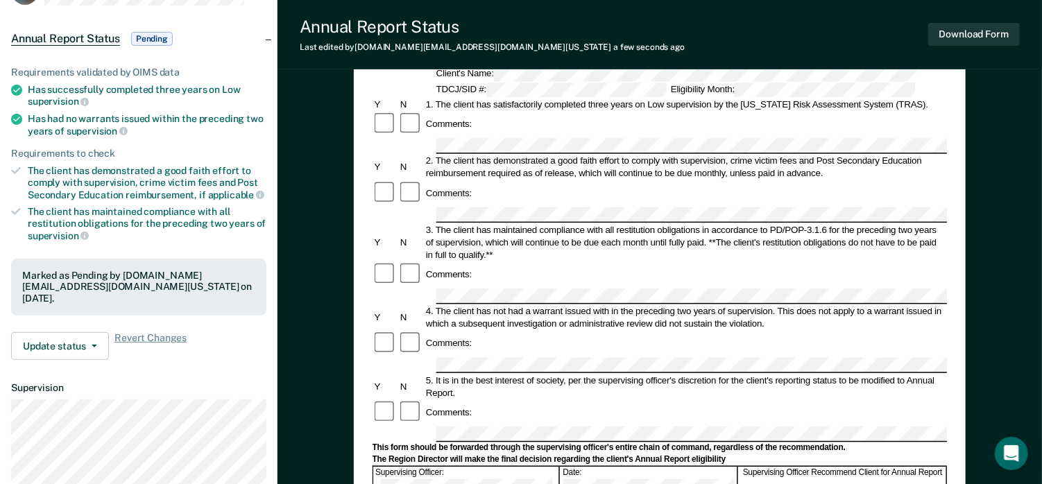
scroll to position [139, 0]
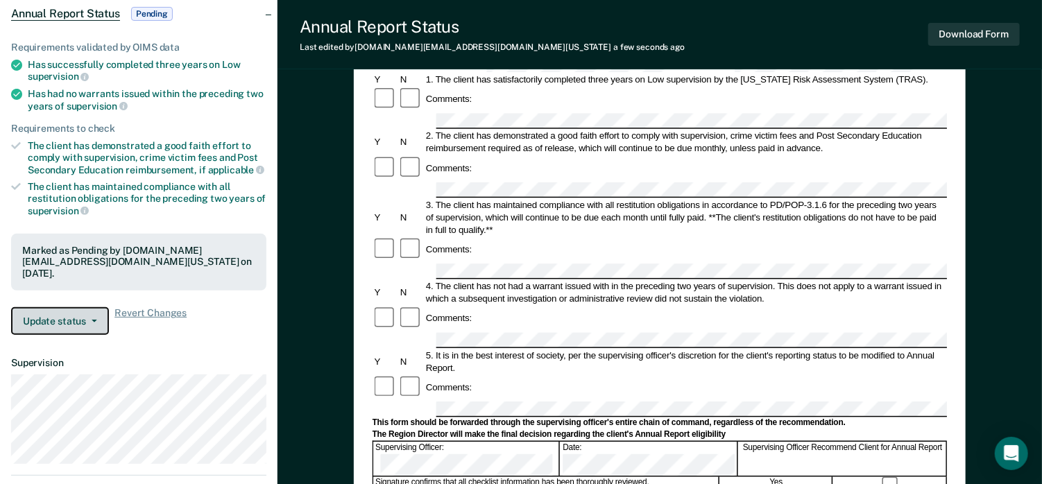
click at [62, 308] on button "Update status" at bounding box center [60, 321] width 98 height 28
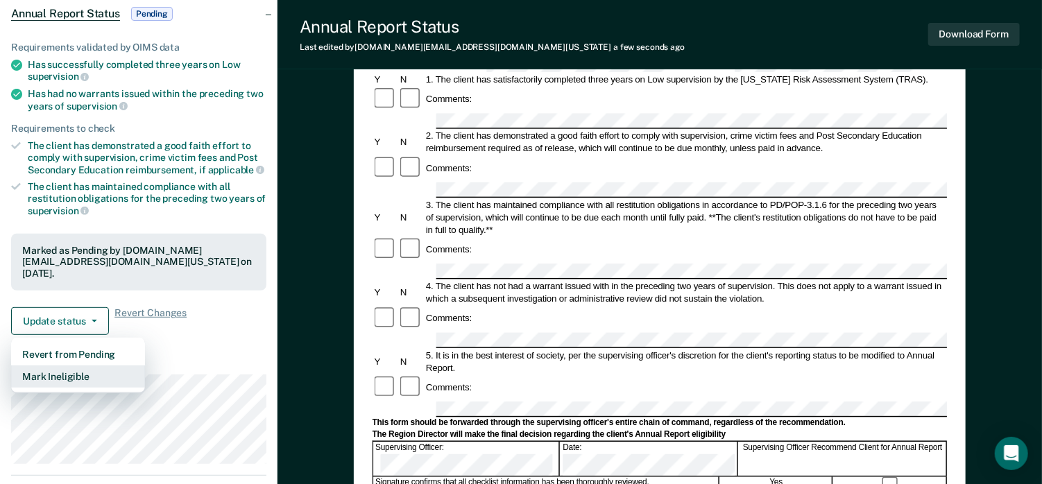
click at [76, 365] on button "Mark Ineligible" at bounding box center [78, 376] width 134 height 22
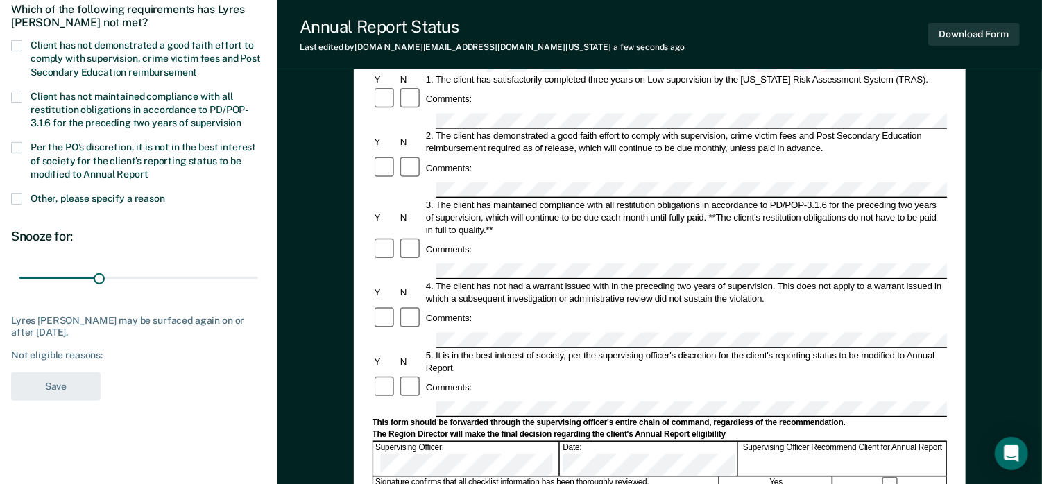
click at [12, 45] on span at bounding box center [16, 45] width 11 height 11
click at [197, 67] on input "Client has not demonstrated a good faith effort to comply with supervision, cri…" at bounding box center [197, 67] width 0 height 0
click at [80, 388] on button "Save" at bounding box center [55, 386] width 89 height 28
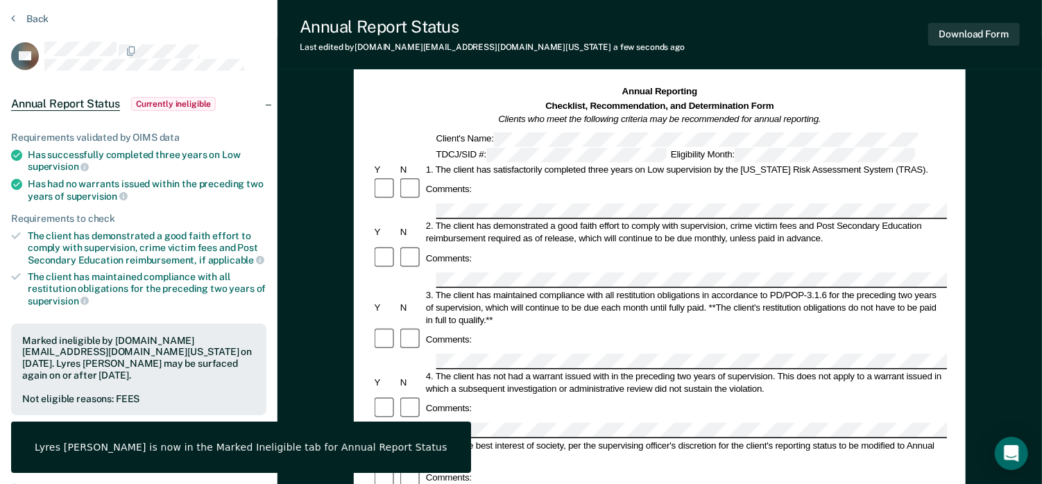
scroll to position [0, 0]
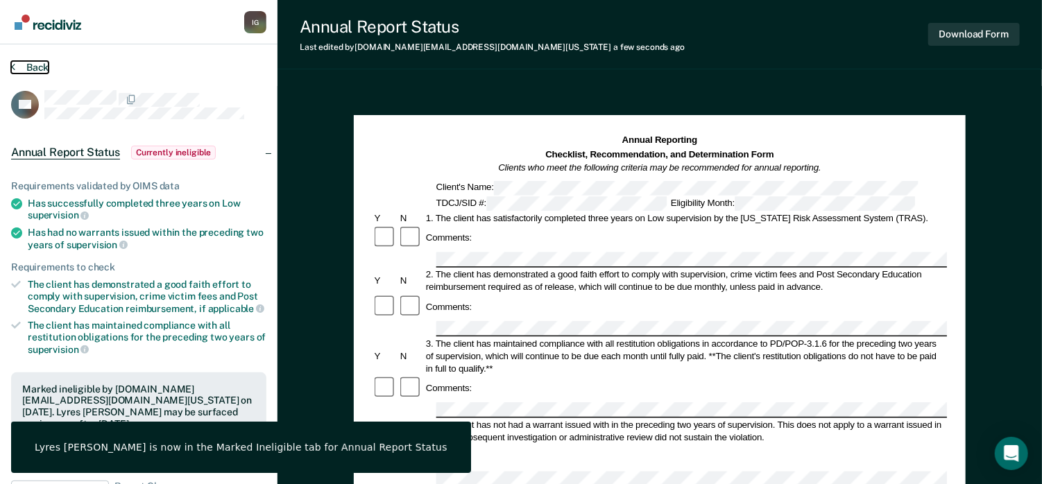
click at [35, 64] on button "Back" at bounding box center [29, 67] width 37 height 12
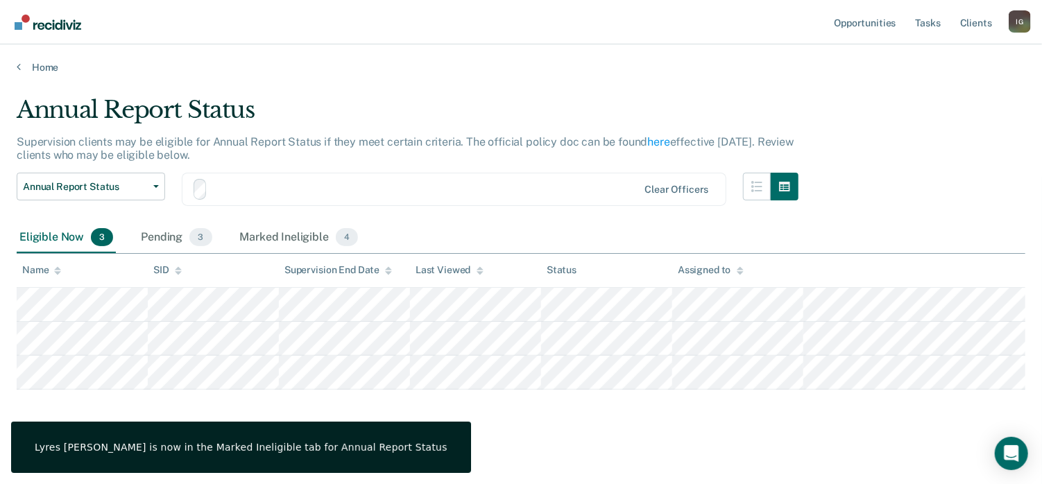
scroll to position [4, 0]
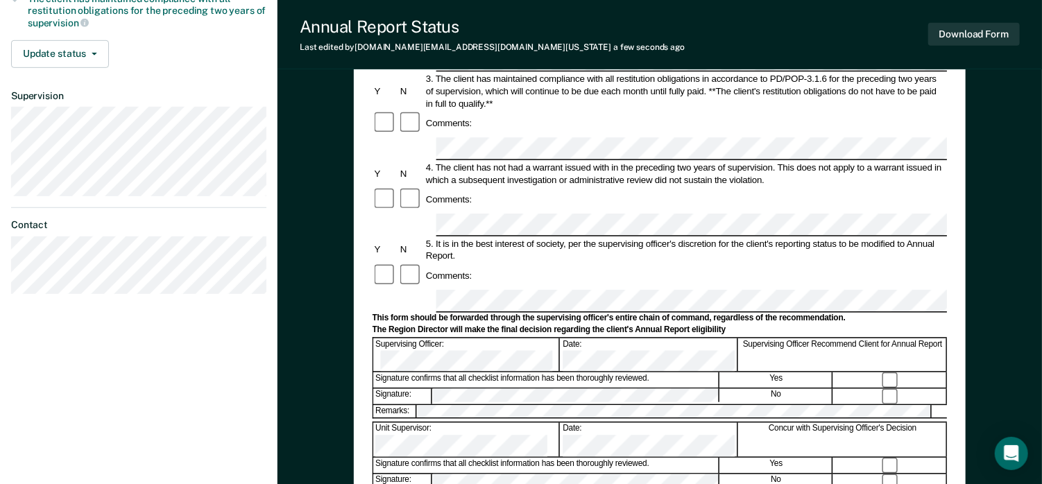
scroll to position [416, 0]
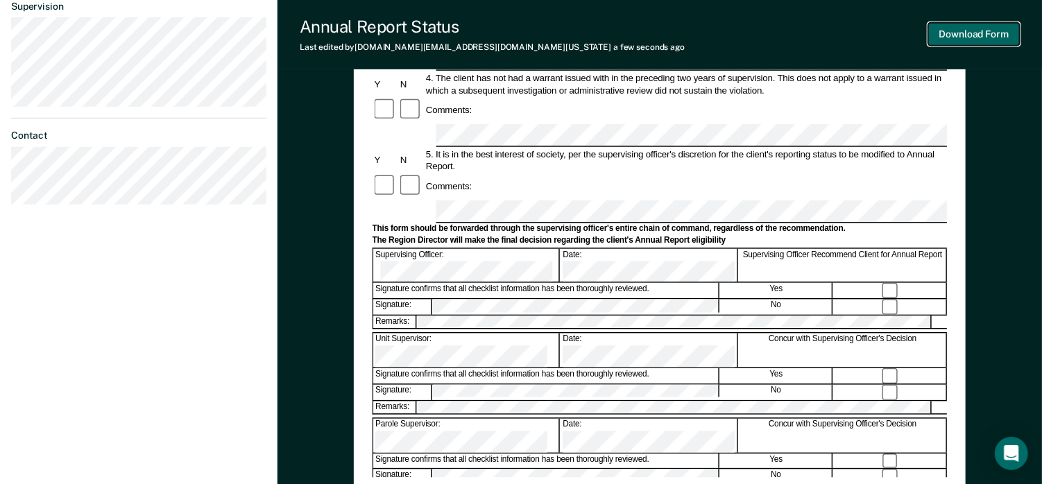
click at [958, 39] on button "Download Form" at bounding box center [974, 34] width 92 height 23
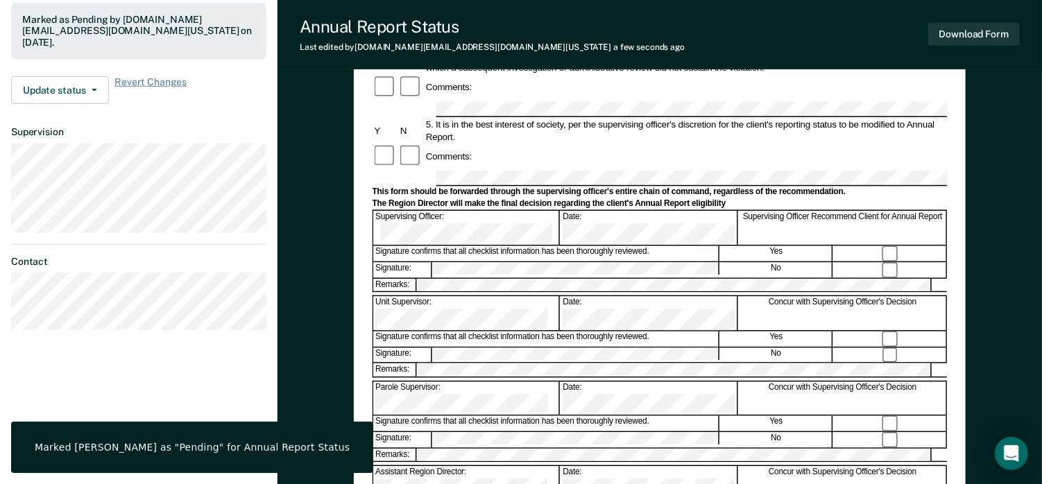
scroll to position [275, 0]
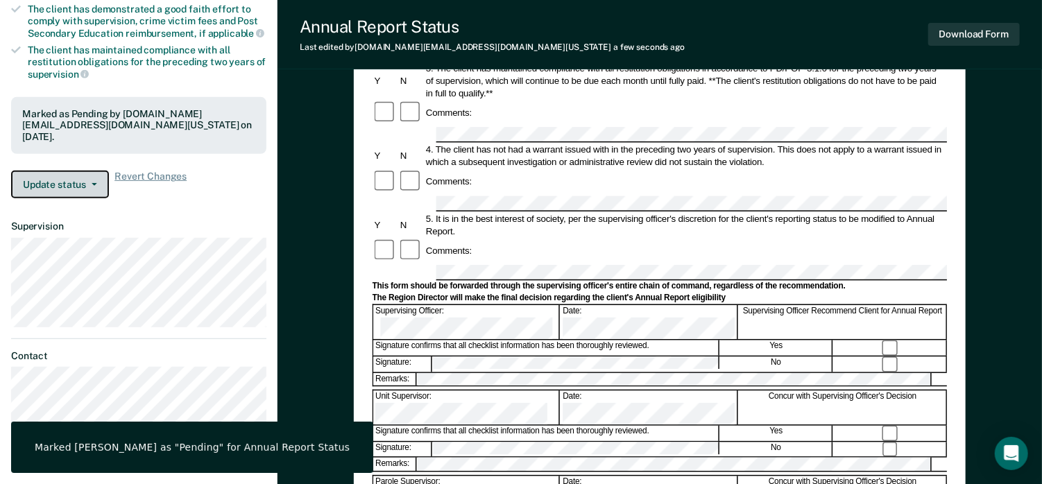
click at [42, 171] on button "Update status" at bounding box center [60, 185] width 98 height 28
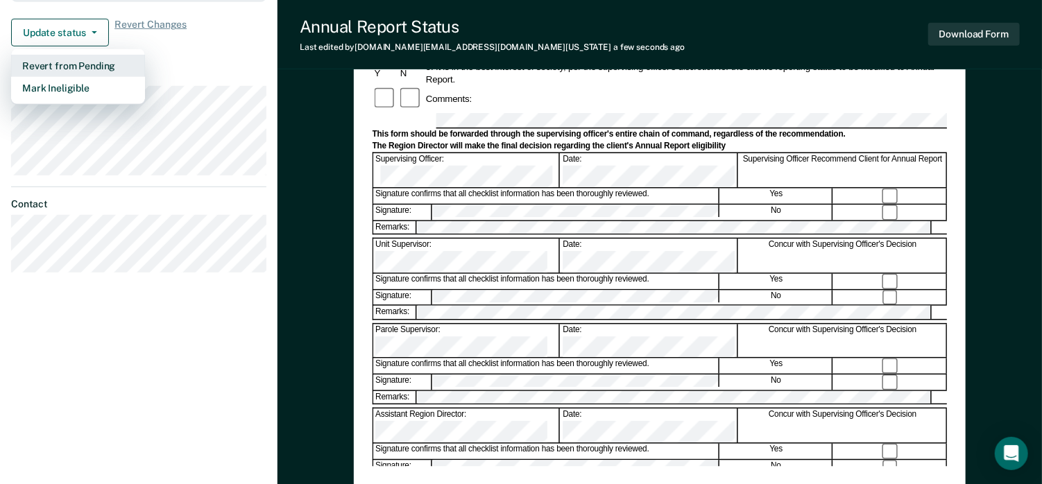
scroll to position [345, 0]
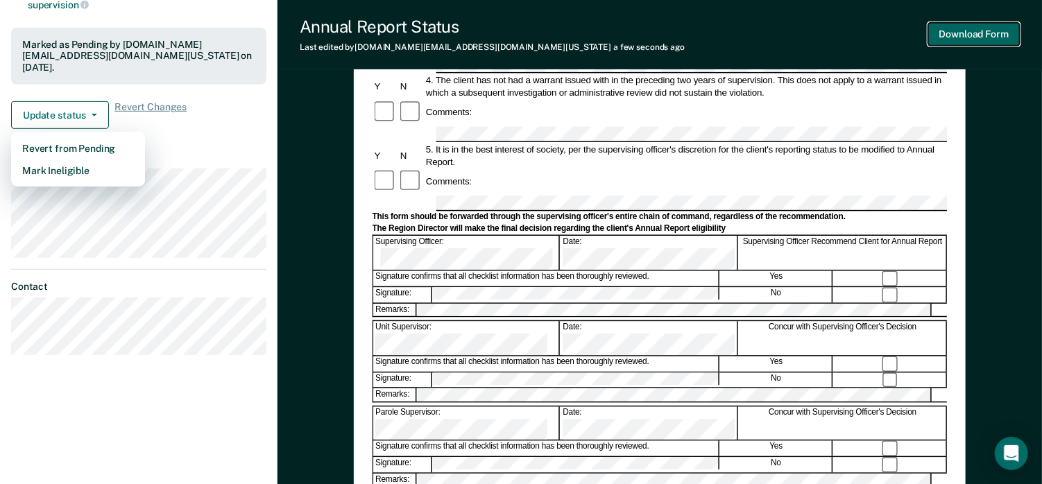
click at [947, 39] on button "Download Form" at bounding box center [974, 34] width 92 height 23
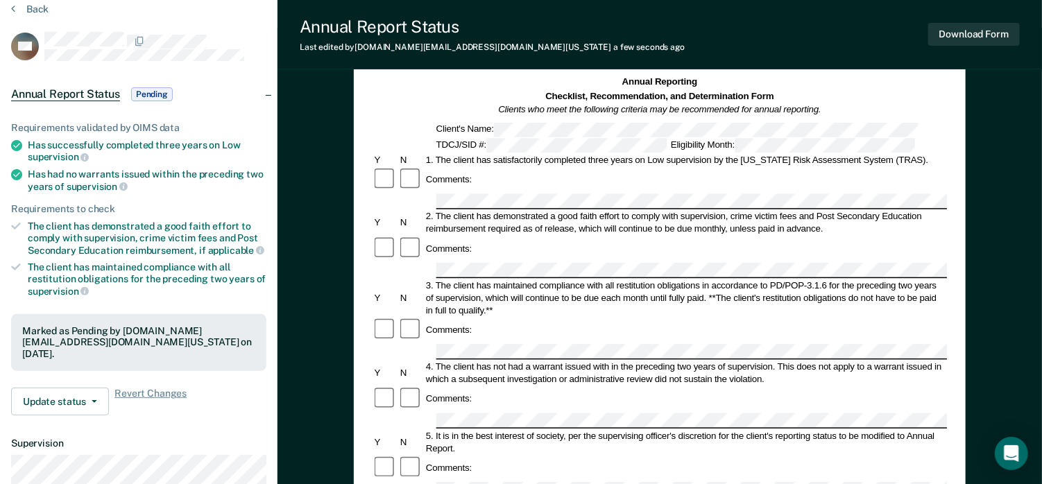
scroll to position [0, 0]
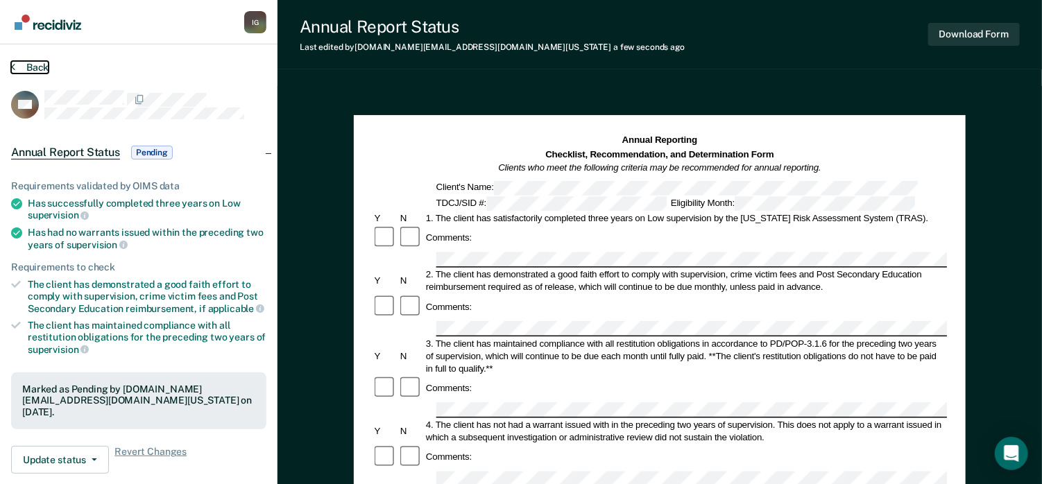
click at [26, 71] on button "Back" at bounding box center [29, 67] width 37 height 12
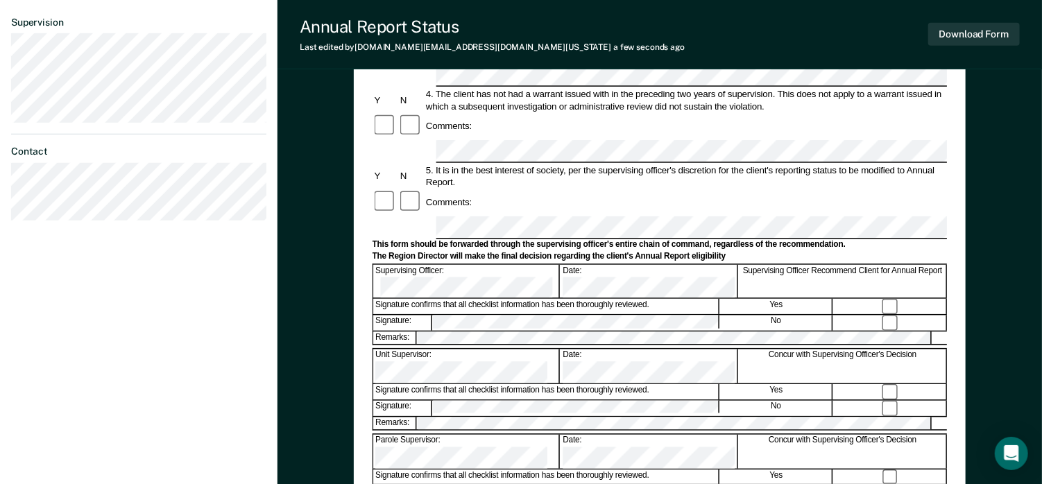
scroll to position [416, 0]
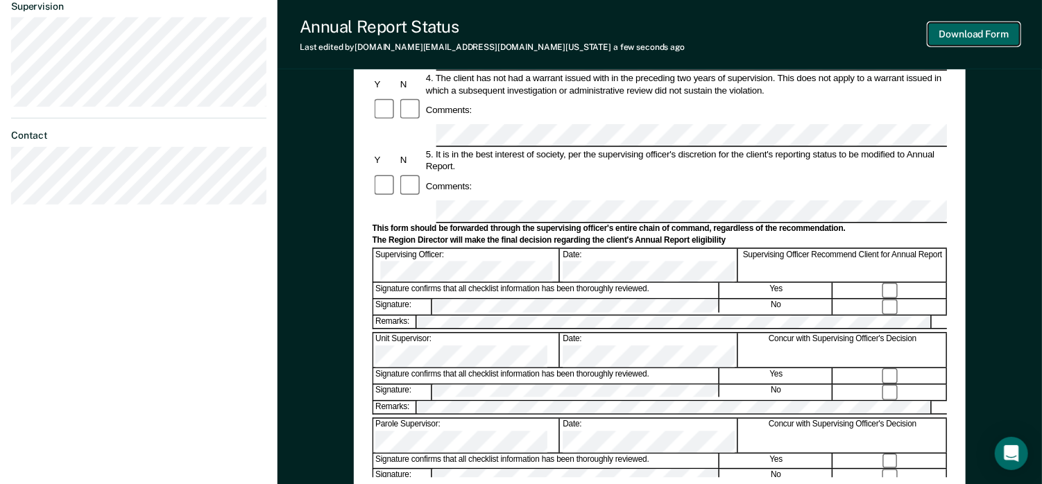
click at [963, 35] on button "Download Form" at bounding box center [974, 34] width 92 height 23
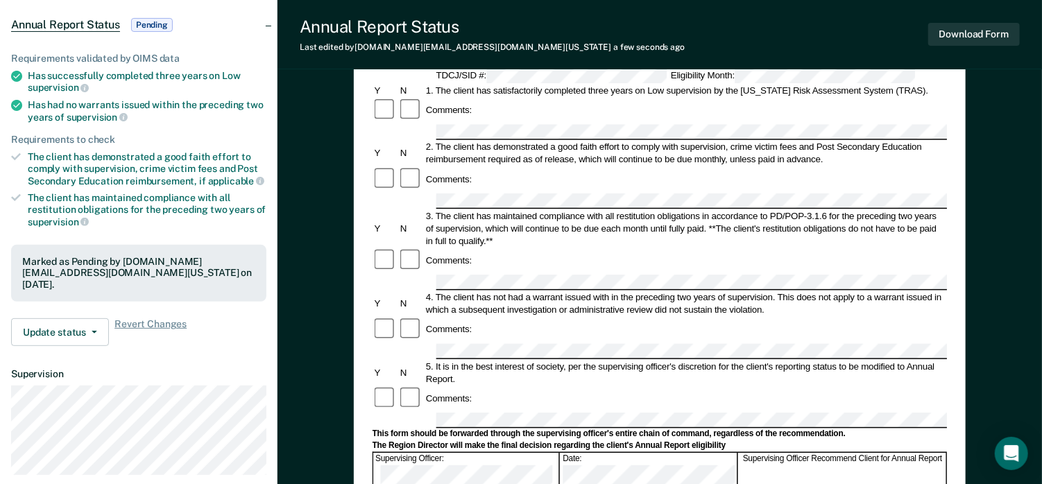
scroll to position [0, 0]
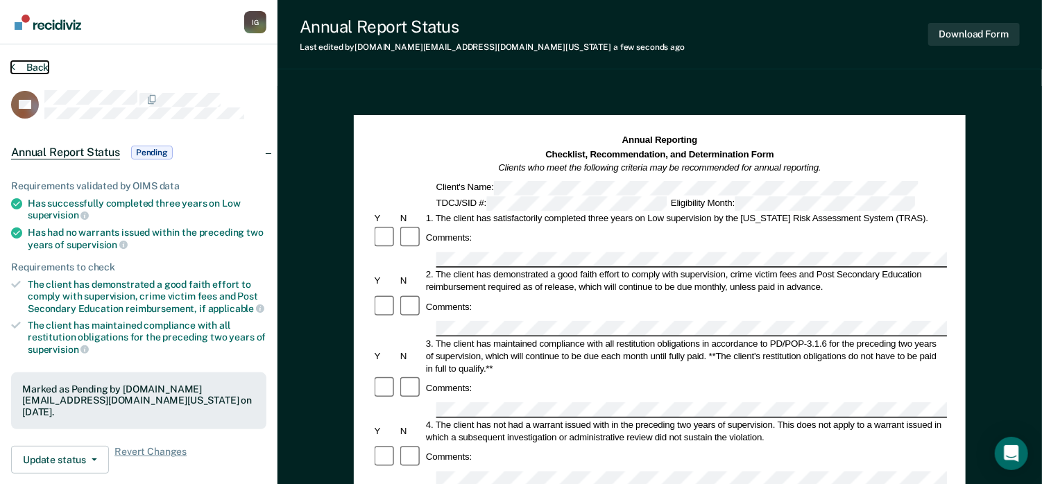
click at [40, 67] on button "Back" at bounding box center [29, 67] width 37 height 12
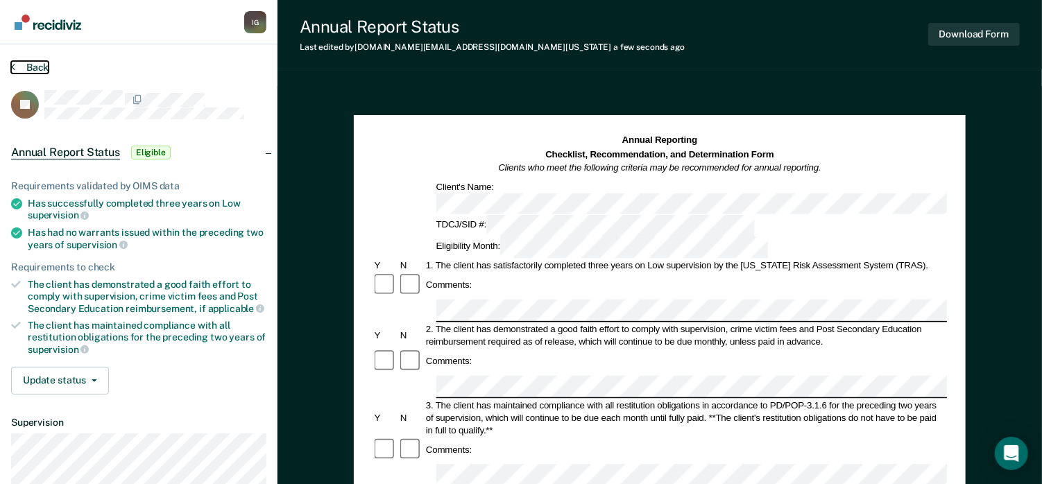
click at [36, 64] on button "Back" at bounding box center [29, 67] width 37 height 12
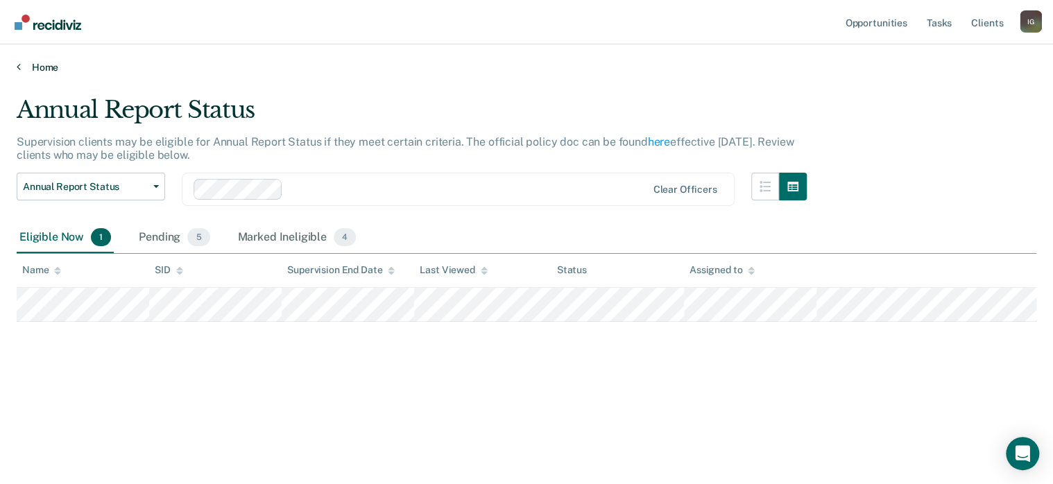
click at [49, 67] on link "Home" at bounding box center [526, 67] width 1019 height 12
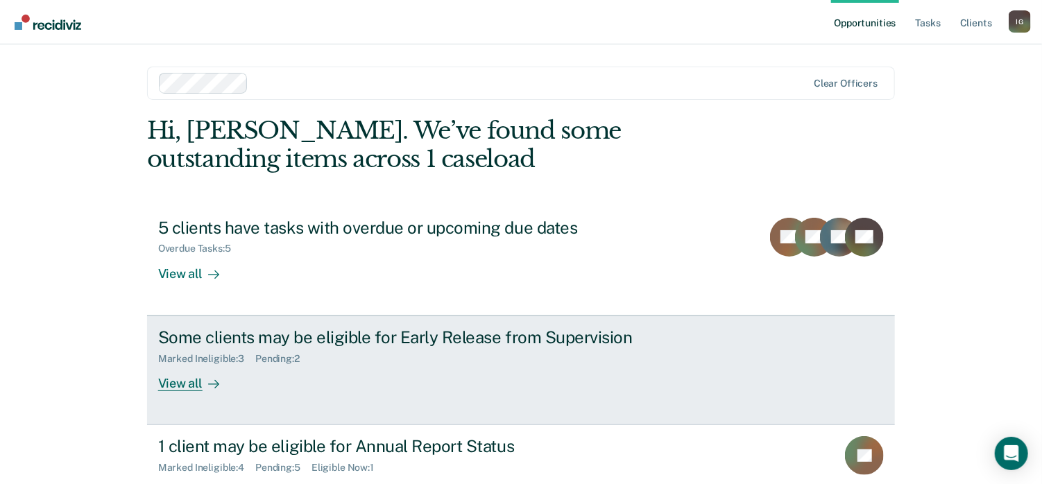
click at [530, 361] on div "Marked Ineligible : 3 Pending : 2" at bounding box center [401, 355] width 487 height 17
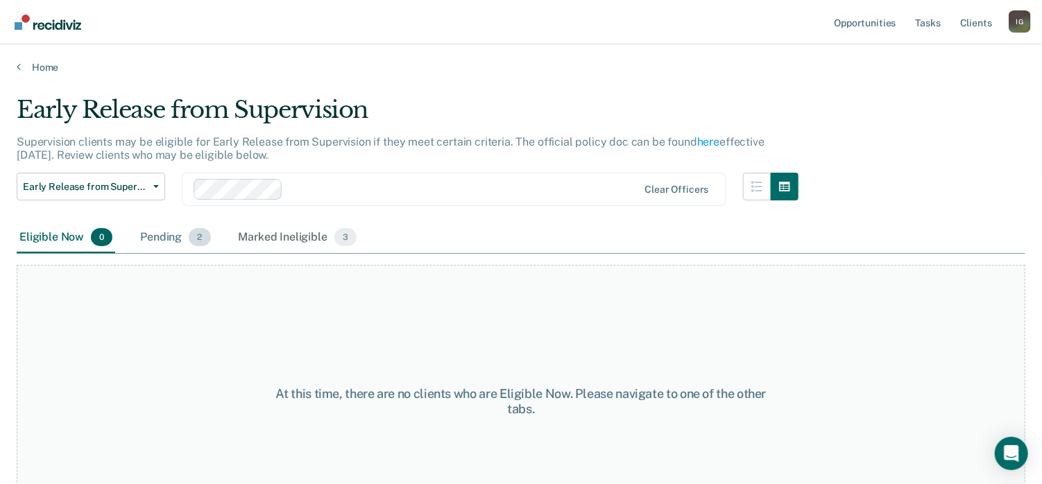
click at [198, 242] on span "2" at bounding box center [199, 237] width 21 height 18
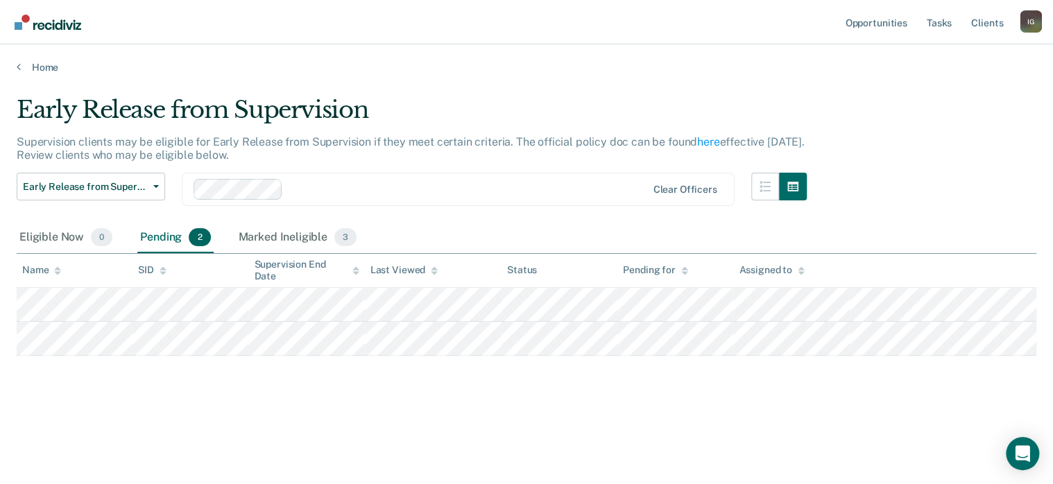
click at [36, 74] on main "Early Release from Supervision Supervision clients may be eligible for Early Re…" at bounding box center [526, 277] width 1053 height 406
click at [36, 67] on link "Home" at bounding box center [526, 67] width 1019 height 12
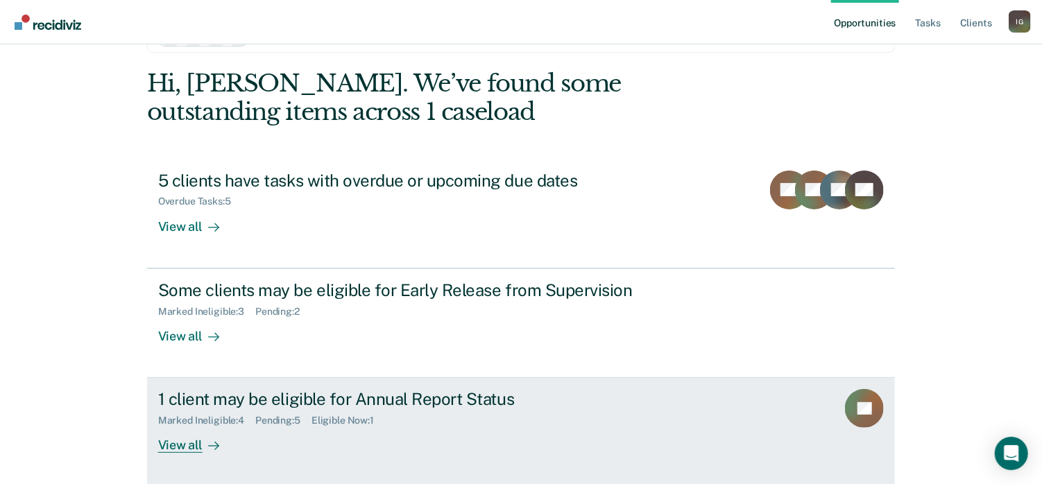
scroll to position [69, 0]
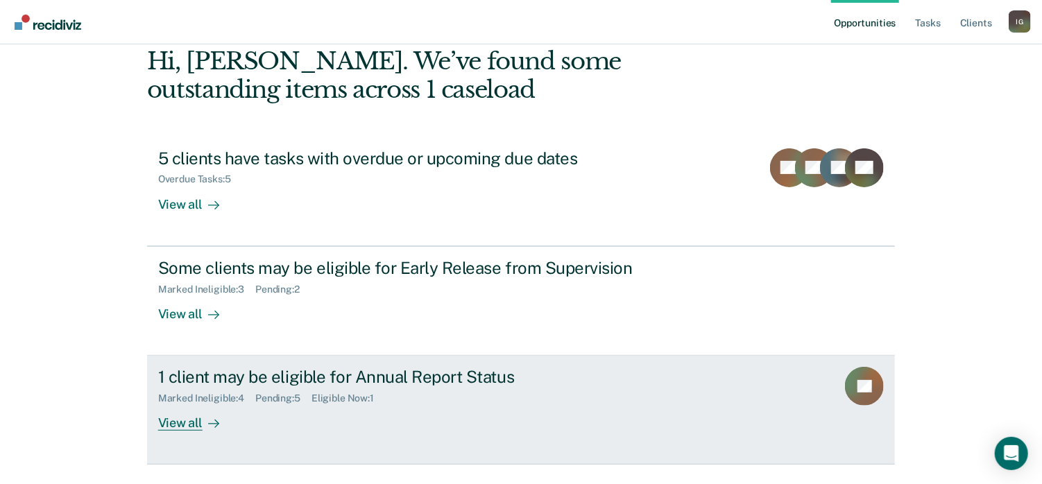
click at [420, 396] on div "Marked Ineligible : 4 Pending : 5 Eligible Now : 1" at bounding box center [401, 395] width 487 height 17
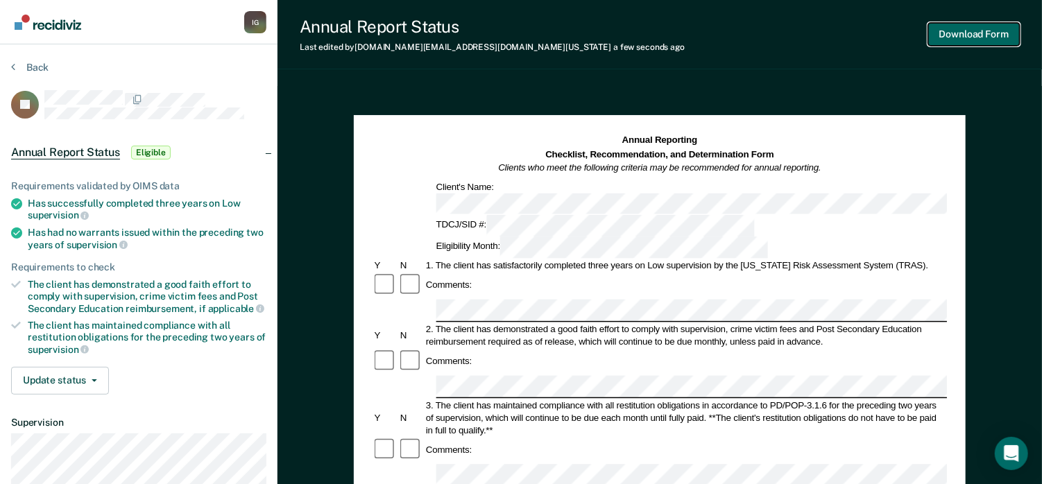
click at [960, 36] on button "Download Form" at bounding box center [974, 34] width 92 height 23
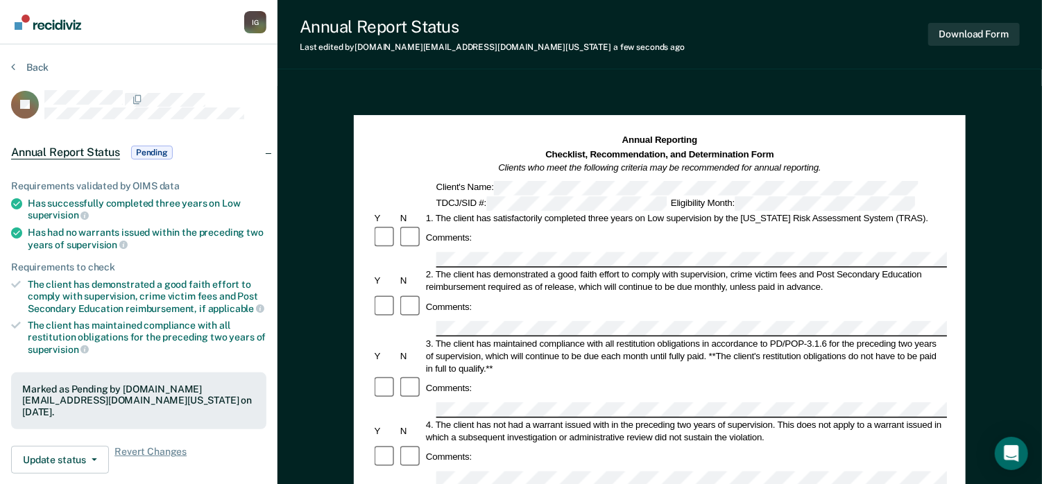
click at [45, 73] on div "Back" at bounding box center [138, 75] width 255 height 29
click at [36, 67] on button "Back" at bounding box center [29, 67] width 37 height 12
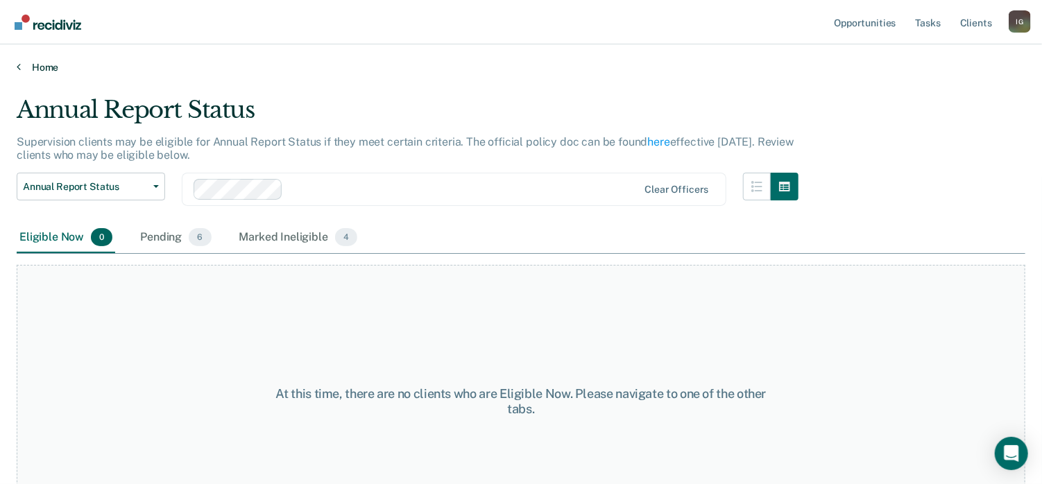
click at [53, 72] on link "Home" at bounding box center [521, 67] width 1008 height 12
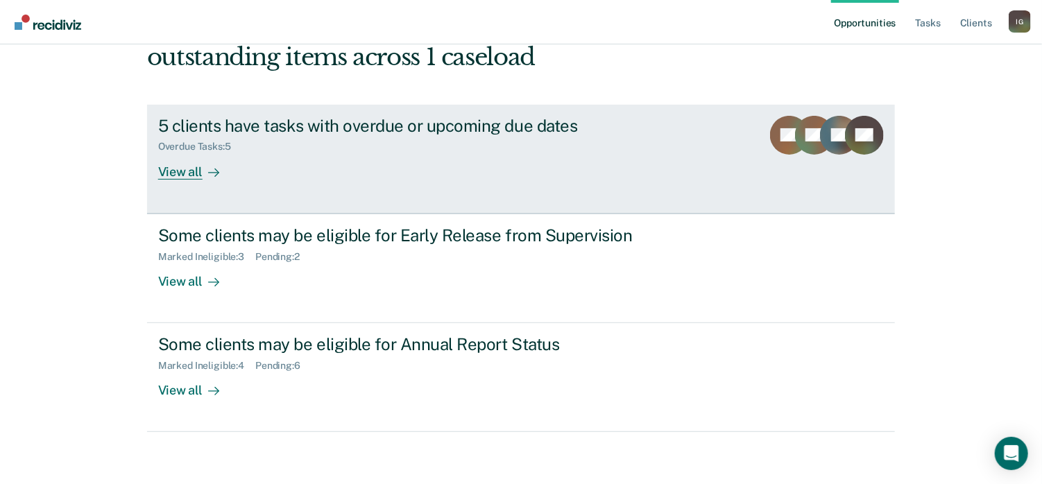
scroll to position [105, 0]
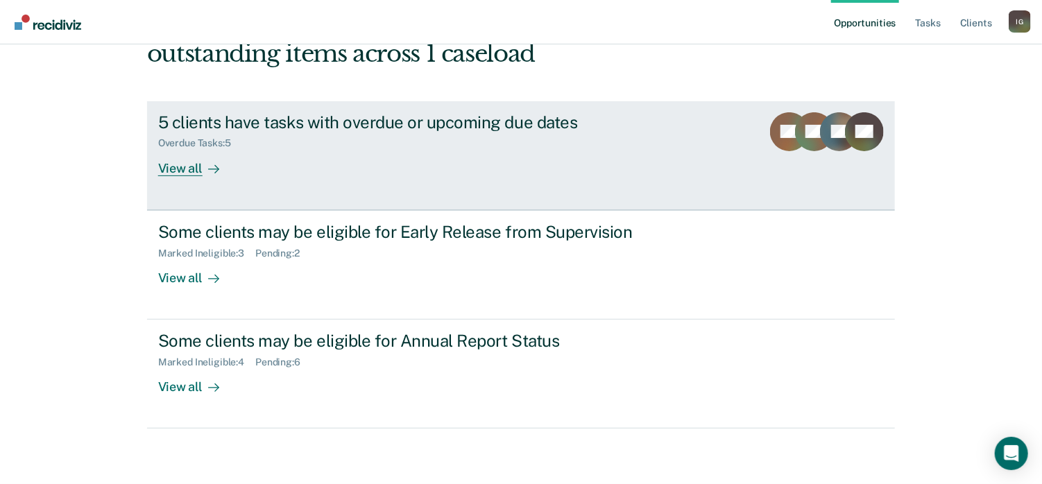
click at [535, 157] on div "5 clients have tasks with overdue or upcoming due dates Overdue Tasks : 5 View …" at bounding box center [418, 144] width 520 height 64
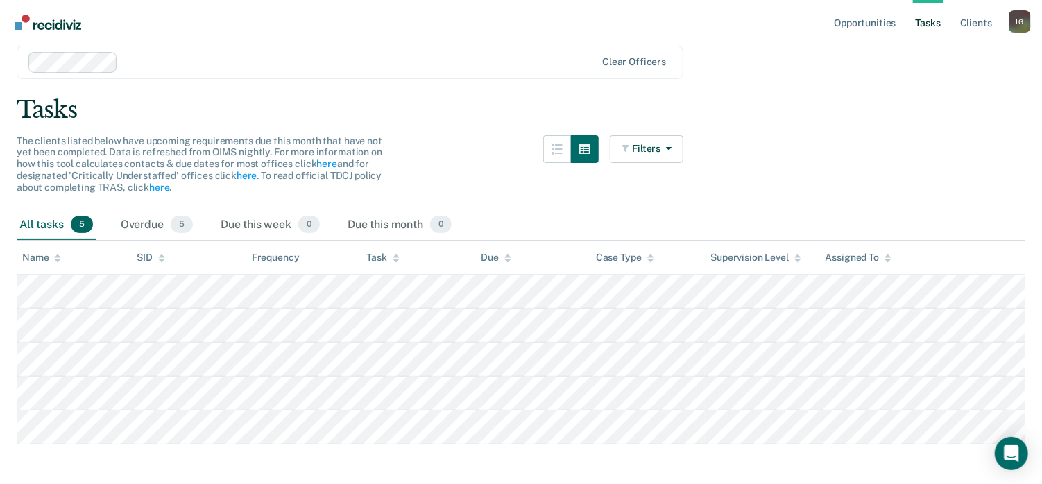
scroll to position [65, 0]
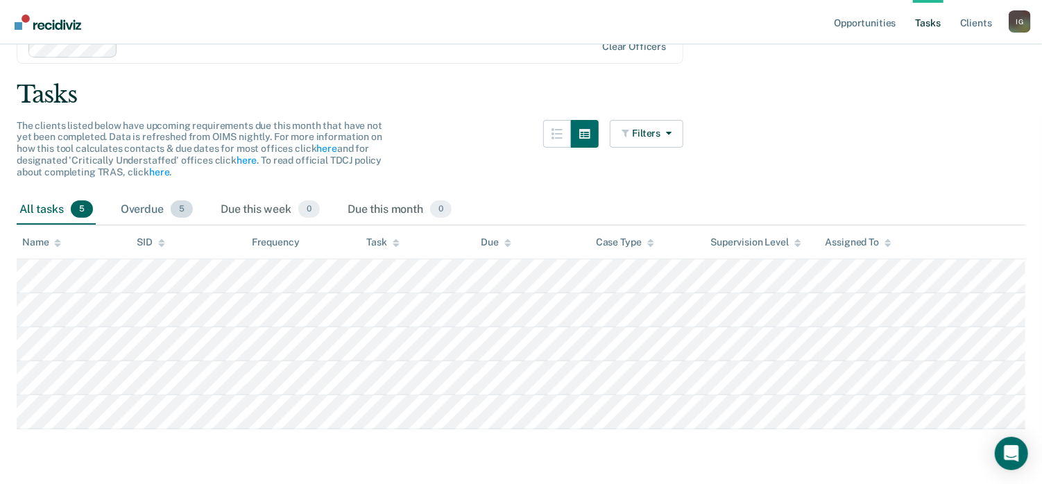
click at [185, 213] on span "5" at bounding box center [182, 209] width 22 height 18
click at [866, 23] on link "Opportunities" at bounding box center [864, 22] width 67 height 44
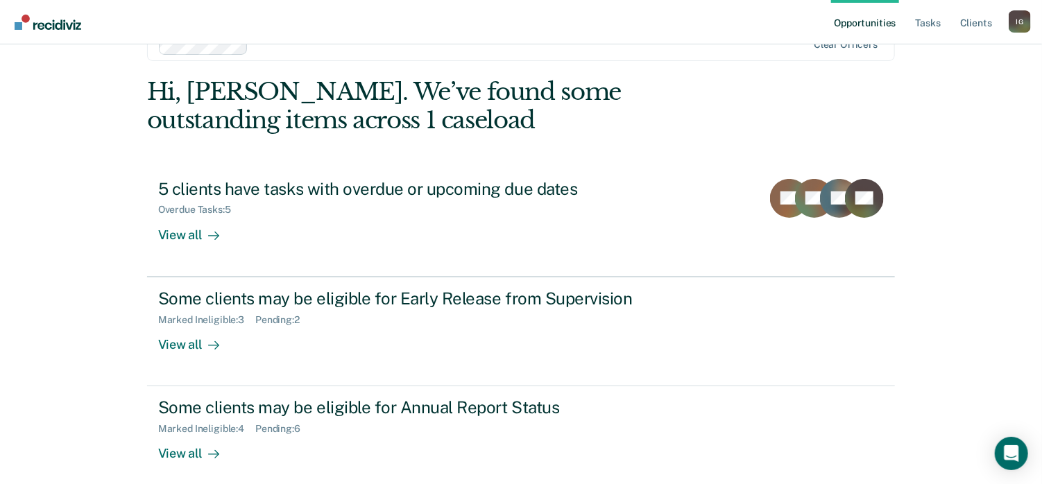
scroll to position [69, 0]
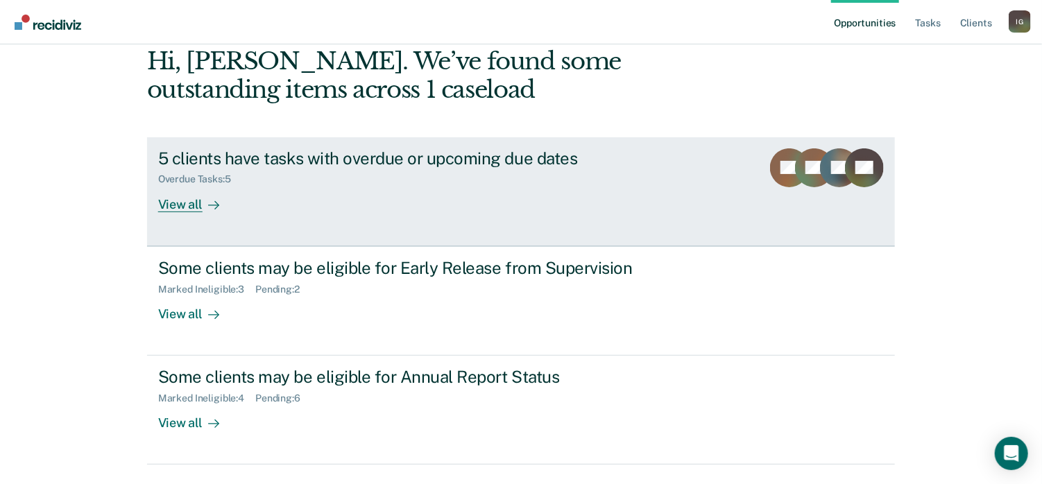
click at [684, 171] on link "5 clients have tasks with overdue or upcoming due dates Overdue Tasks : 5 View …" at bounding box center [521, 191] width 748 height 109
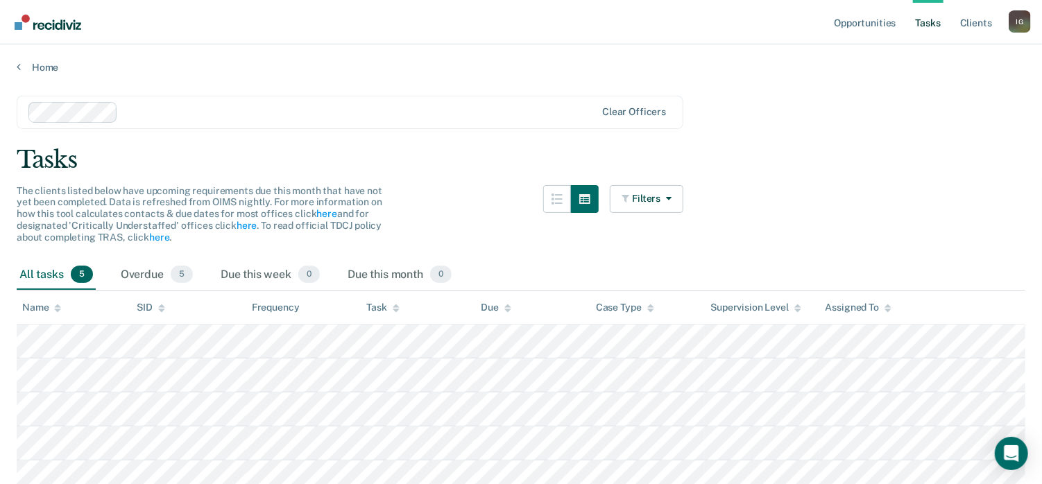
scroll to position [65, 0]
